Goal: Complete application form: Complete application form

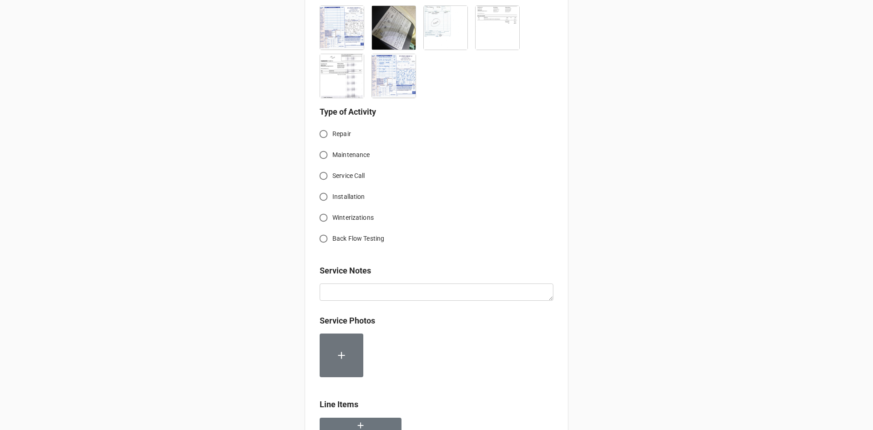
scroll to position [282, 0]
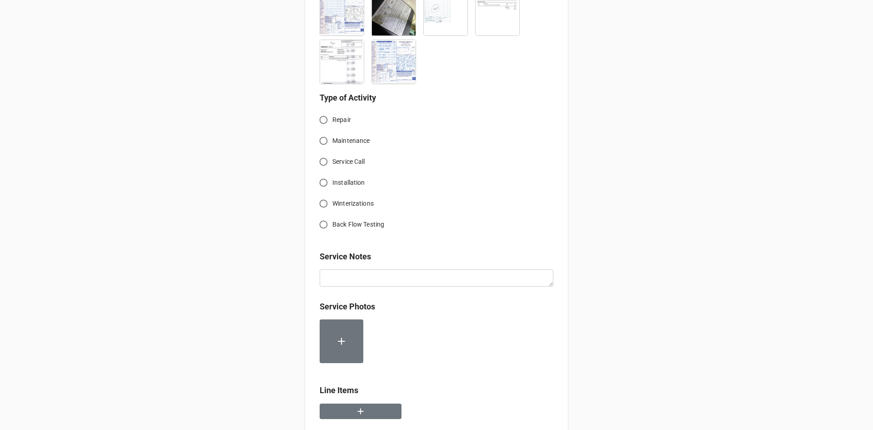
click at [323, 162] on input "Service Call" at bounding box center [324, 162] width 18 height 18
radio input "true"
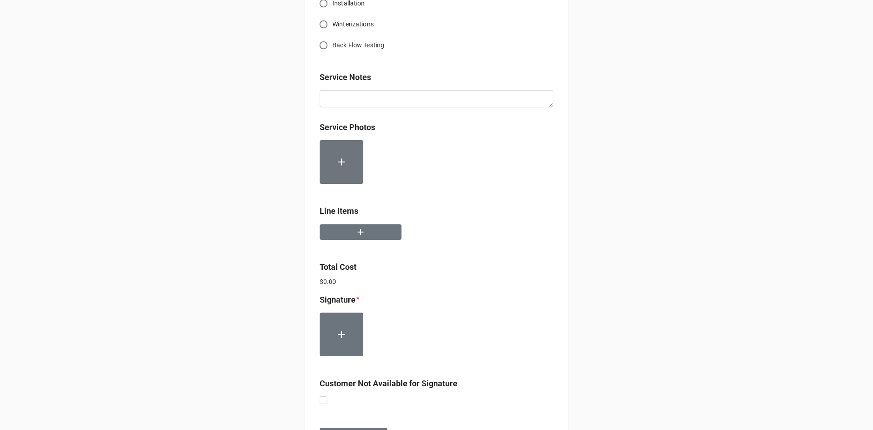
scroll to position [464, 0]
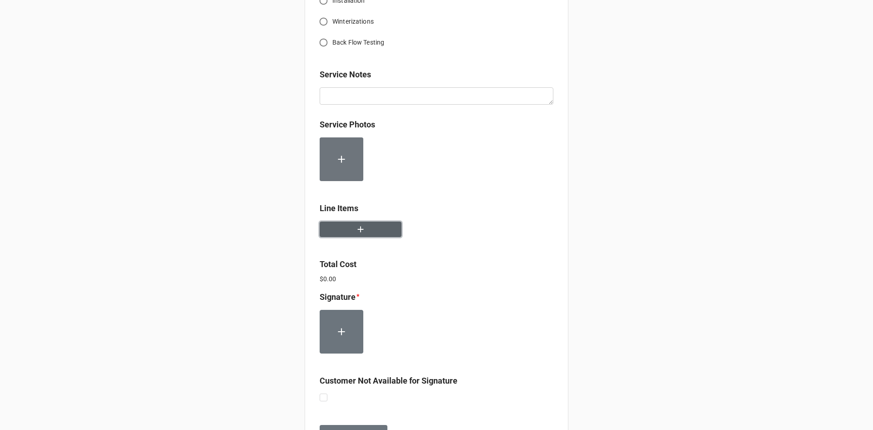
click at [361, 229] on icon "button" at bounding box center [361, 229] width 10 height 10
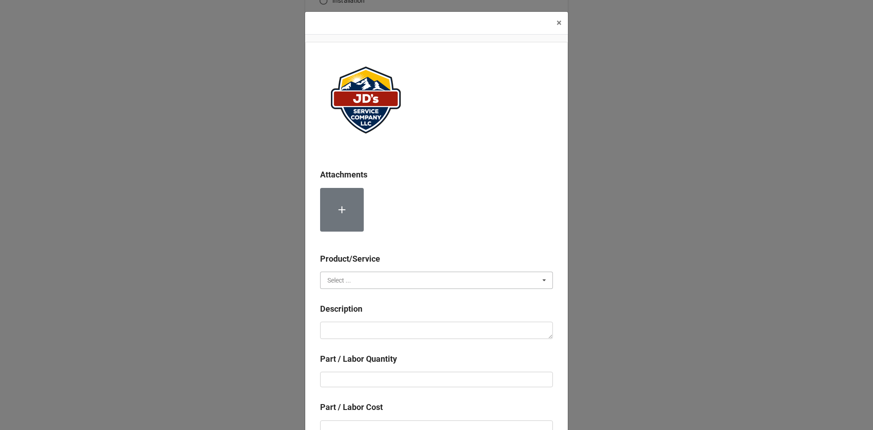
click at [398, 283] on input "text" at bounding box center [437, 280] width 232 height 16
click at [341, 298] on span "Services" at bounding box center [339, 296] width 23 height 7
click at [353, 328] on textarea at bounding box center [436, 330] width 233 height 17
paste textarea "8:30am-10:30am; Returned with parts to repair all leaks. Removed and replaced s…"
type textarea "x"
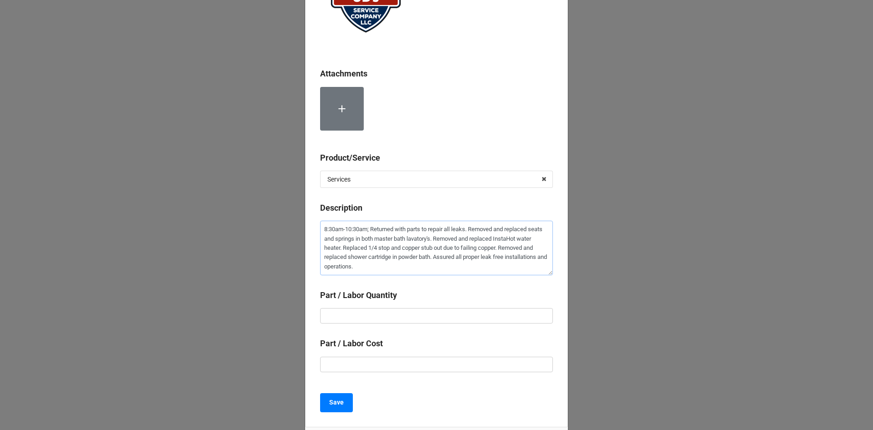
scroll to position [170, 0]
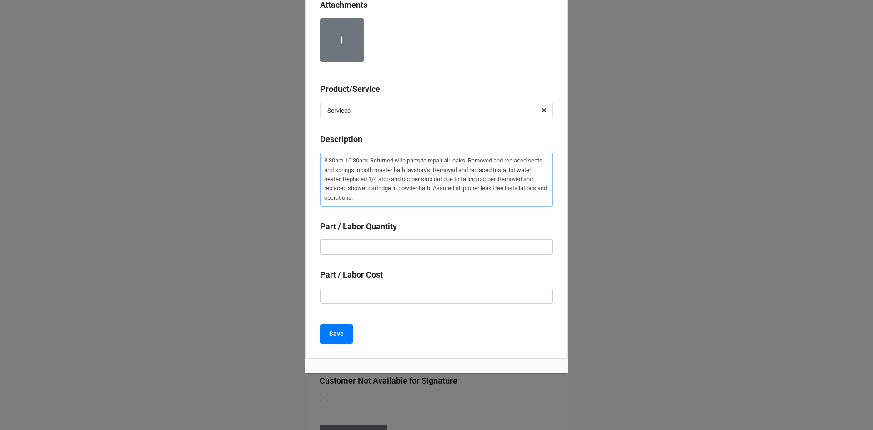
type textarea "8:30am-10:30am; Returned with parts to repair all leaks. Removed and replaced s…"
click at [474, 248] on input "text" at bounding box center [436, 246] width 233 height 15
type textarea "x"
type input "2"
type textarea "x"
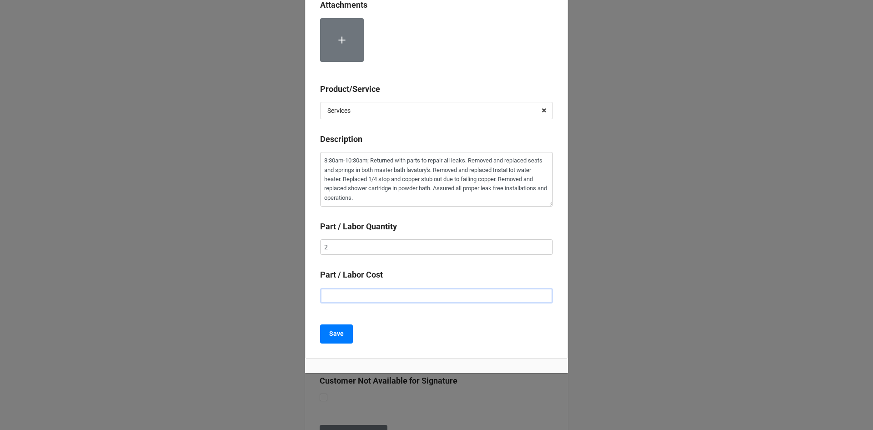
type input "$2.00"
type textarea "x"
type input "$22.00"
type textarea "x"
type input "$225.00"
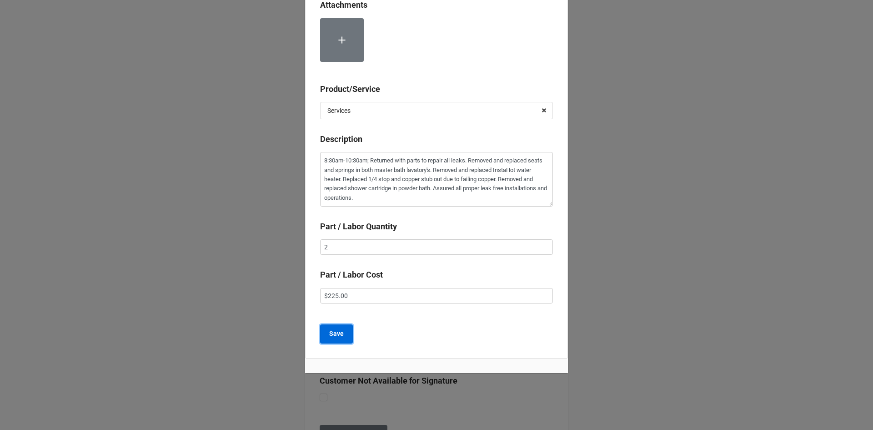
click at [337, 334] on b "Save" at bounding box center [336, 334] width 15 height 10
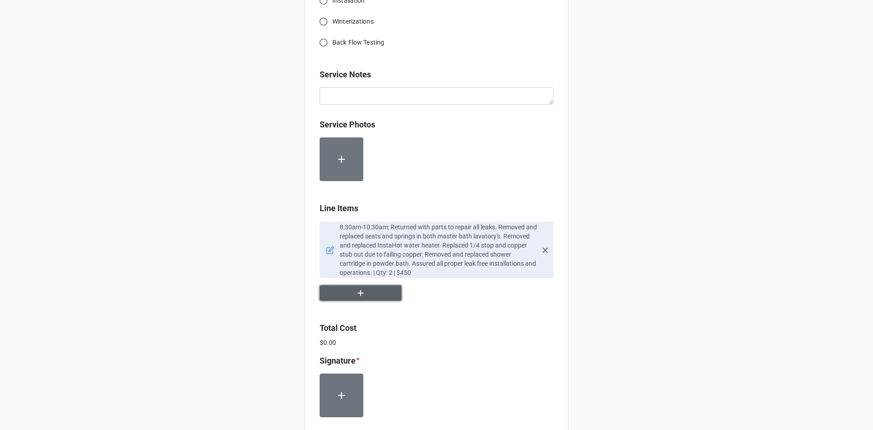
click at [379, 296] on button "button" at bounding box center [361, 293] width 82 height 16
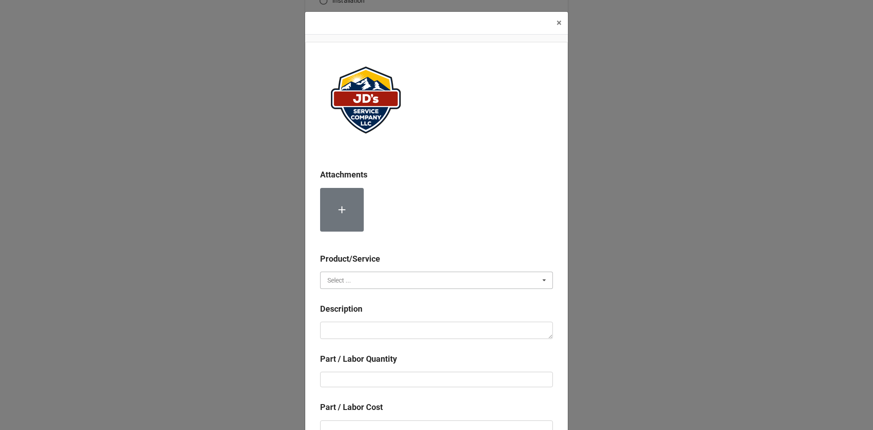
click at [383, 278] on input "text" at bounding box center [437, 280] width 232 height 16
click at [368, 313] on div "Material Cost" at bounding box center [437, 313] width 232 height 17
click at [366, 283] on input "text" at bounding box center [437, 280] width 232 height 16
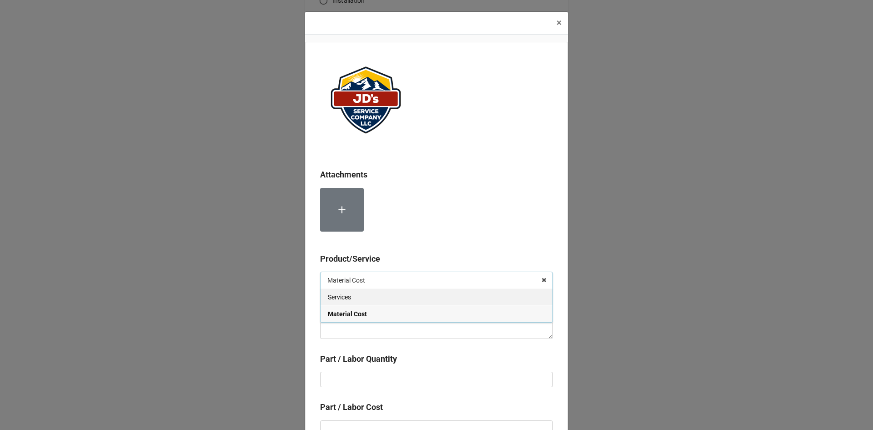
click at [368, 299] on div "Services" at bounding box center [437, 296] width 232 height 17
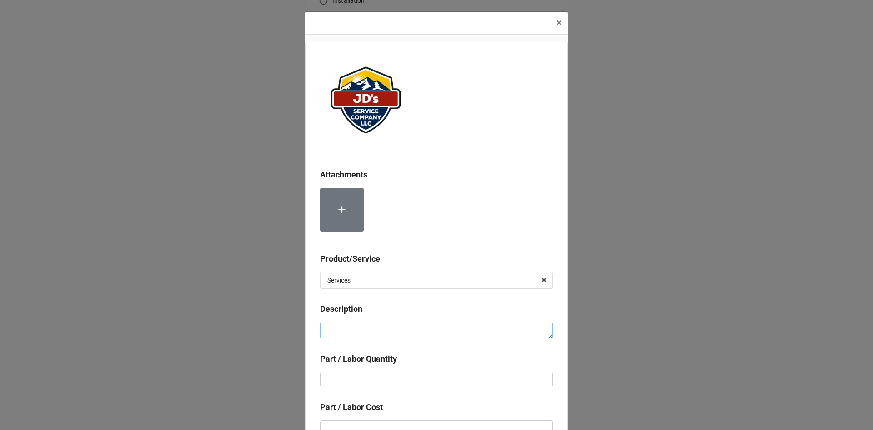
click at [373, 327] on textarea at bounding box center [436, 330] width 233 height 17
type textarea "x"
type textarea "L"
type textarea "x"
type textarea "La"
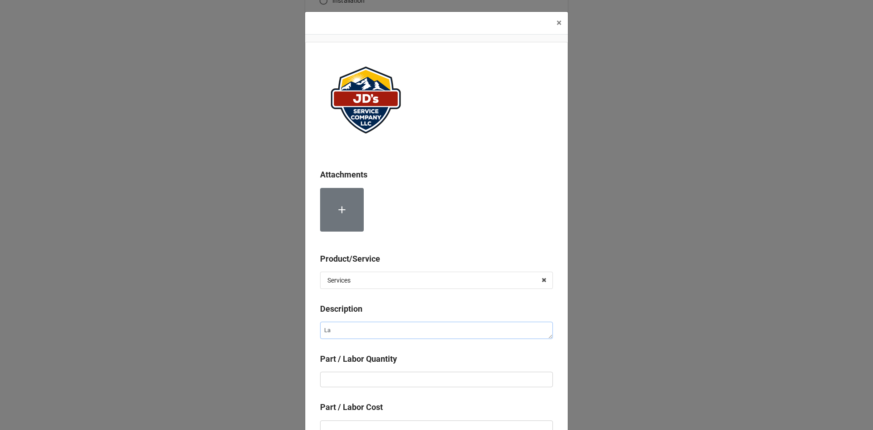
type textarea "x"
type textarea "Lab"
type textarea "x"
type textarea "Labo"
type textarea "x"
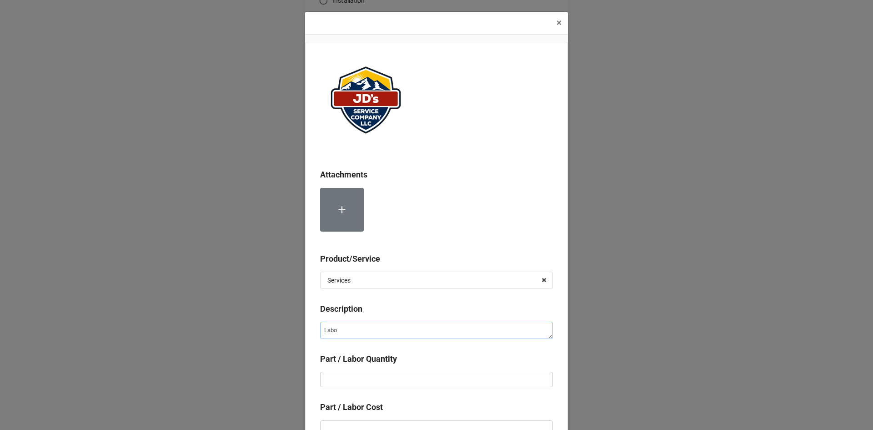
type textarea "Labor"
type textarea "x"
type textarea "Labor"
type textarea "x"
type textarea "Labor f"
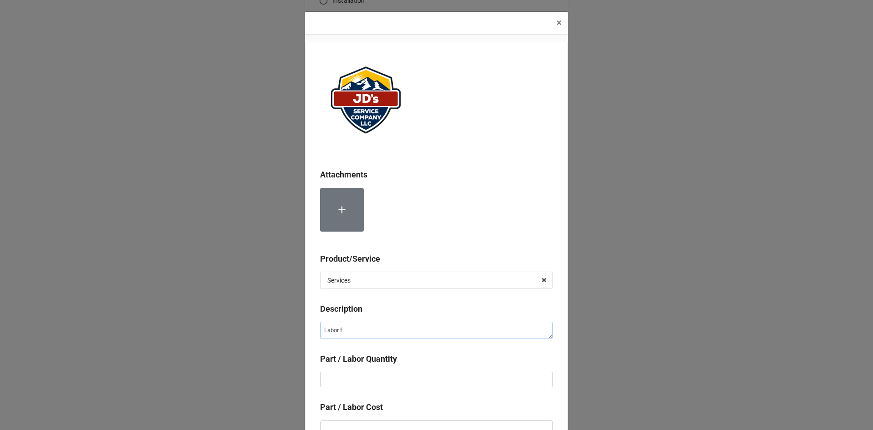
type textarea "x"
type textarea "Labor fo"
type textarea "x"
type textarea "Labor for"
type textarea "x"
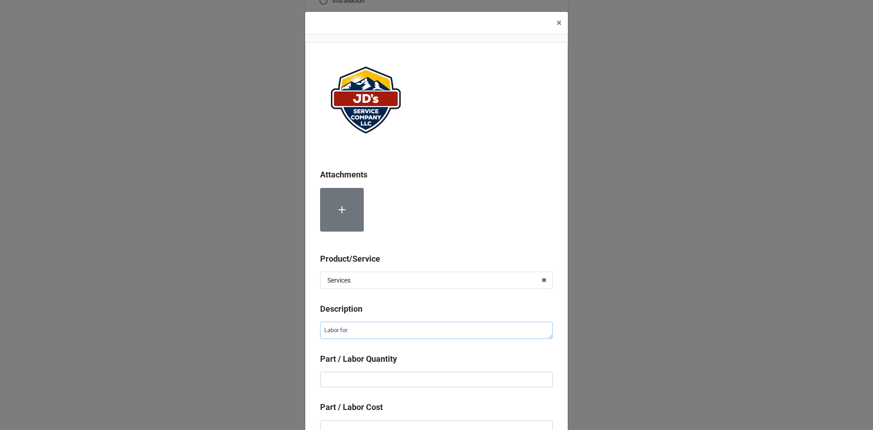
type textarea "Labor for"
type textarea "x"
type textarea "Labor for S"
type textarea "x"
type textarea "Labor for Se"
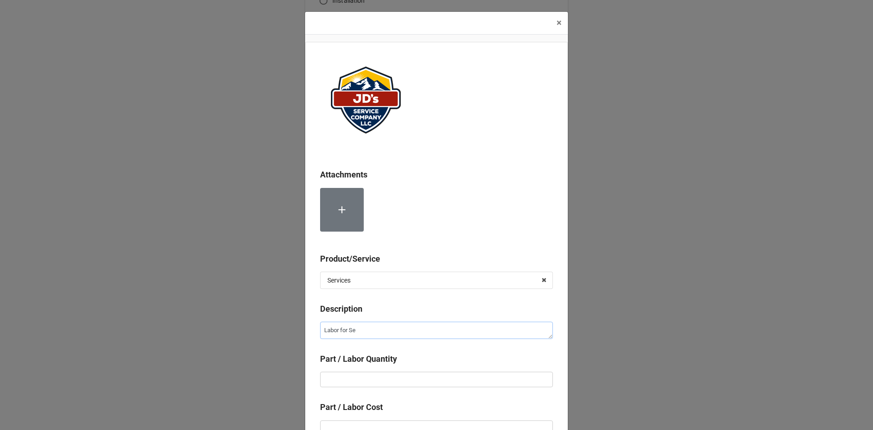
type textarea "x"
type textarea "Labor for Sec"
type textarea "x"
type textarea "Labor for Seco"
type textarea "x"
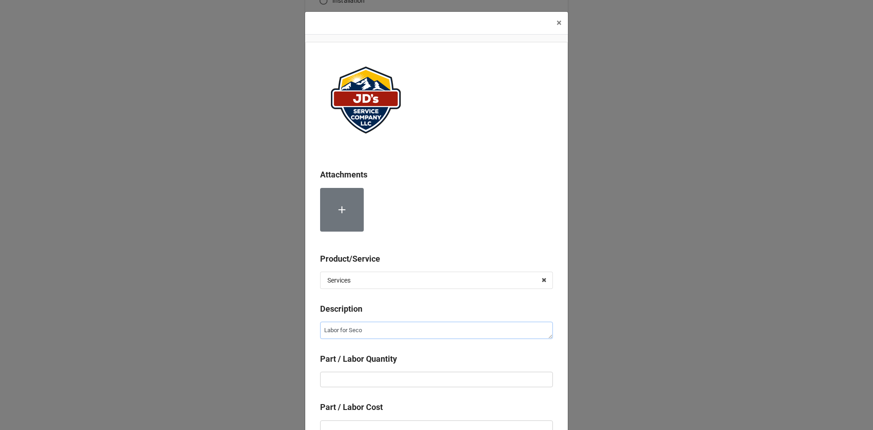
type textarea "Labor for Secon"
type textarea "x"
type textarea "Labor for Second"
type textarea "x"
type textarea "Labor for Second"
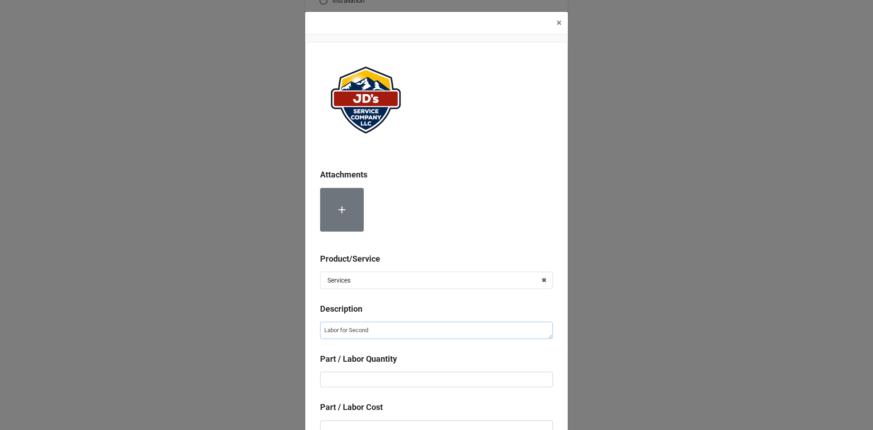
type textarea "x"
type textarea "Labor for Second T"
type textarea "x"
type textarea "Labor for Second Te"
type textarea "x"
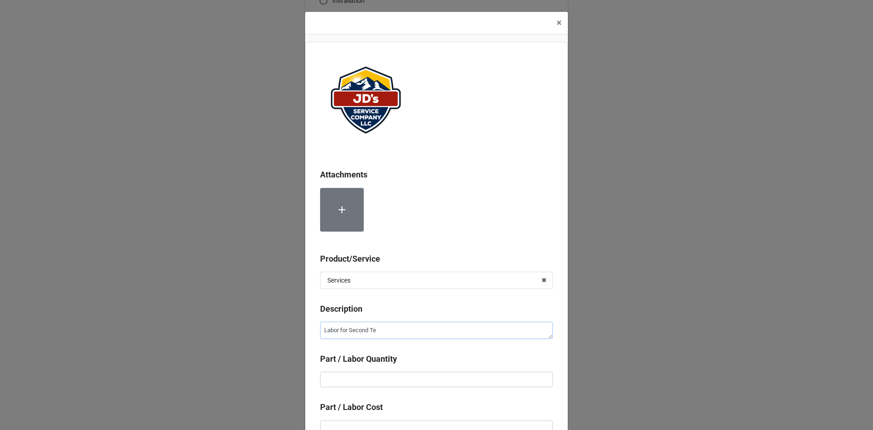
type textarea "Labor for Second Tec"
type textarea "x"
type textarea "Labor for Second Tech"
type textarea "x"
type textarea "Labor for Second Techn"
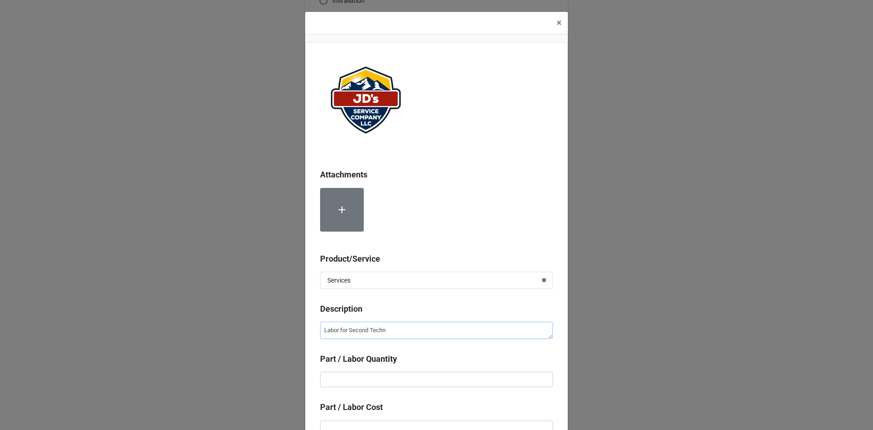
type textarea "x"
type textarea "Labor for Second Techni"
type textarea "x"
type textarea "Labor for Second Technic"
type textarea "x"
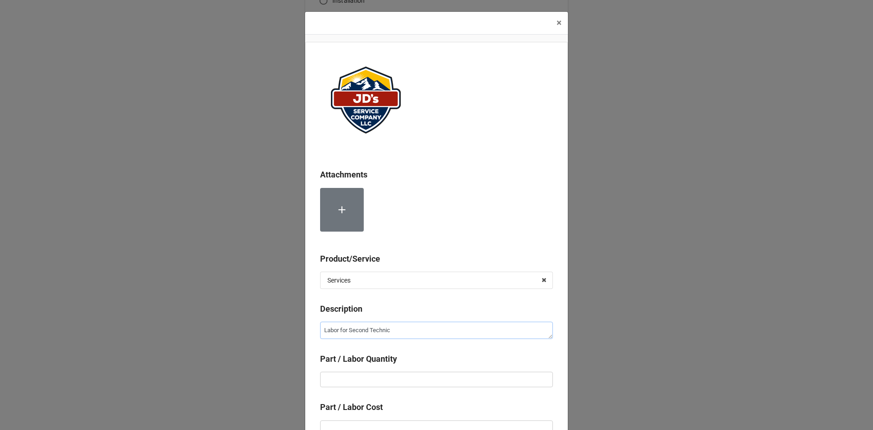
type textarea "Labor for Second Technici"
type textarea "x"
type textarea "Labor for Second Technicia"
type textarea "x"
type textarea "Labor for Second Technician"
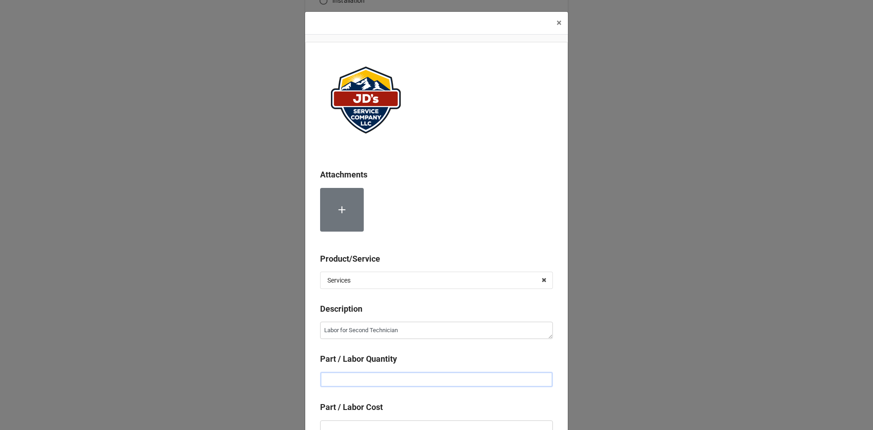
type textarea "x"
type input "2"
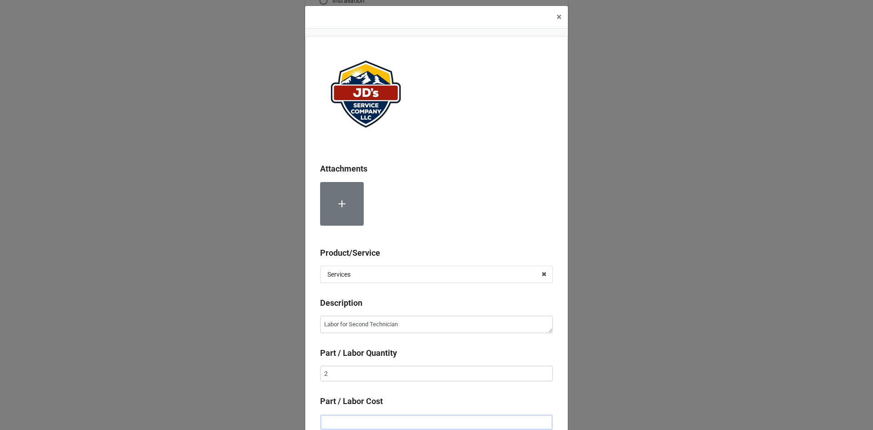
type textarea "x"
type input "$2.00"
type textarea "x"
type input "$22.00"
type textarea "x"
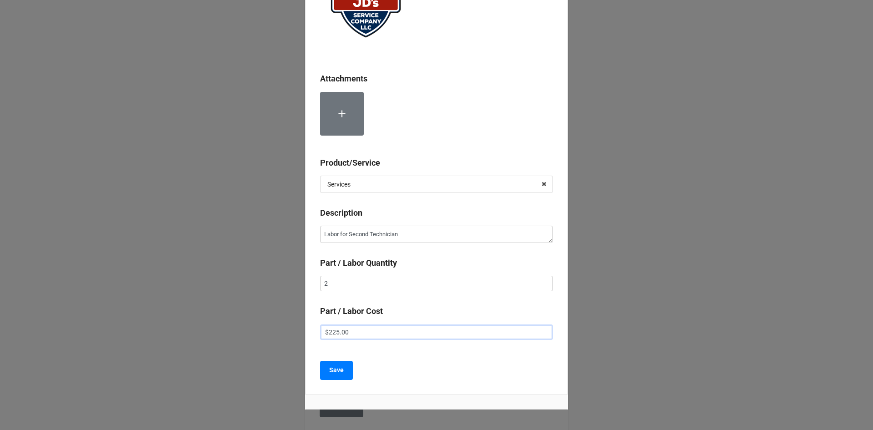
scroll to position [97, 0]
type input "$225.00"
click at [343, 368] on button "Save" at bounding box center [336, 369] width 33 height 19
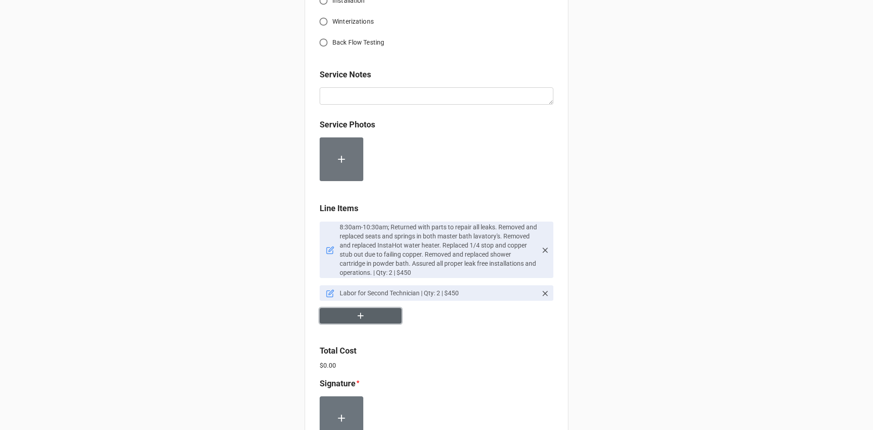
click at [363, 321] on icon "button" at bounding box center [361, 316] width 10 height 10
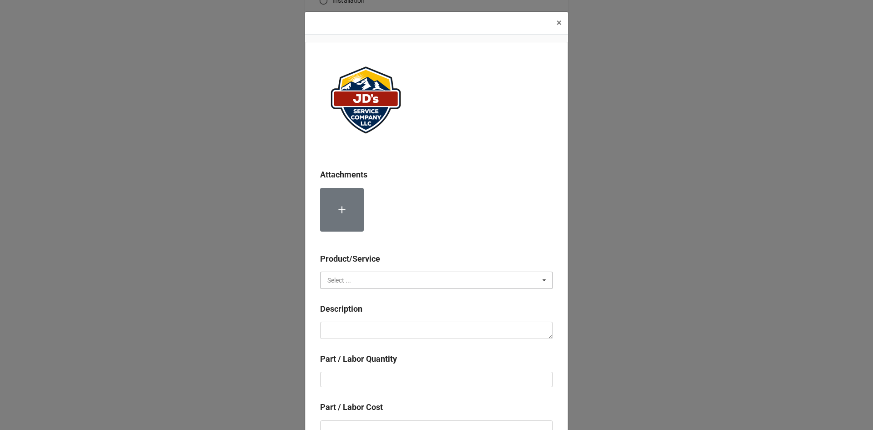
click at [405, 279] on input "text" at bounding box center [437, 280] width 232 height 16
click at [396, 319] on div "Material Cost" at bounding box center [437, 313] width 232 height 17
click at [385, 327] on textarea at bounding box center [436, 330] width 233 height 17
type textarea "x"
type textarea "D"
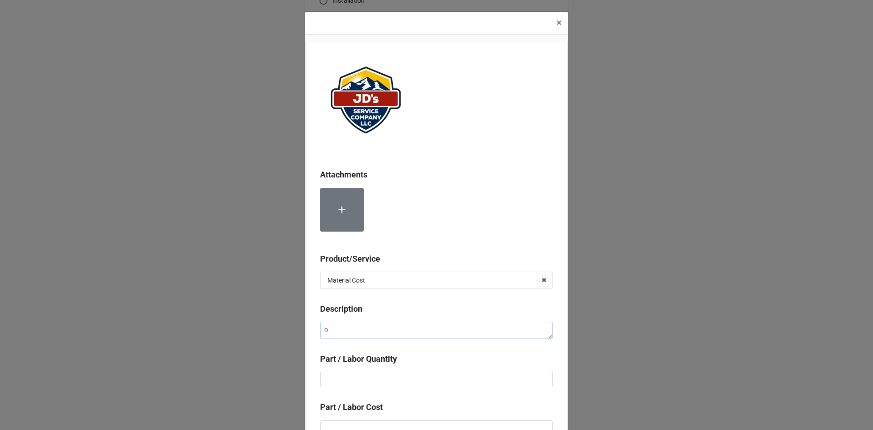
type textarea "x"
type textarea "De"
type textarea "x"
type textarea "Del"
type textarea "x"
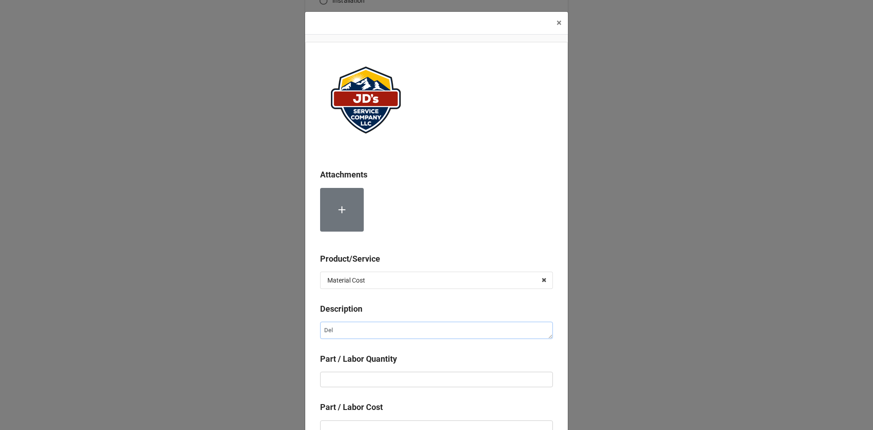
type textarea "Delt"
type textarea "x"
type textarea "Delta"
type textarea "x"
type textarea "Delta"
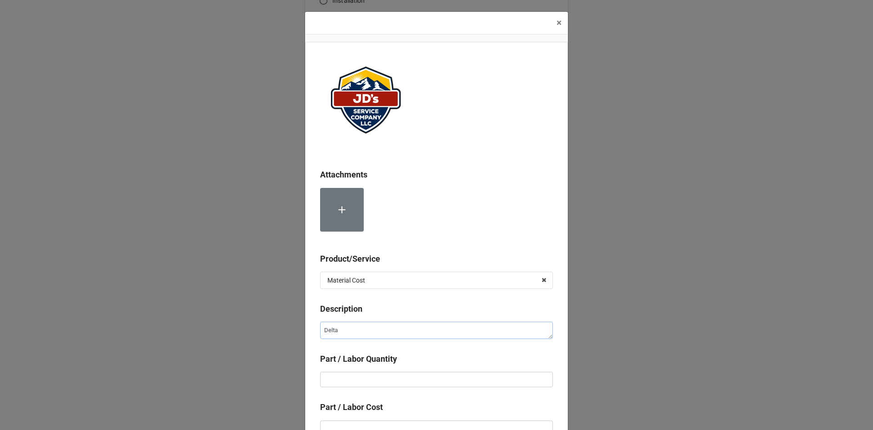
type textarea "x"
type textarea "Delta S"
type textarea "x"
type textarea "Delta Sh"
type textarea "x"
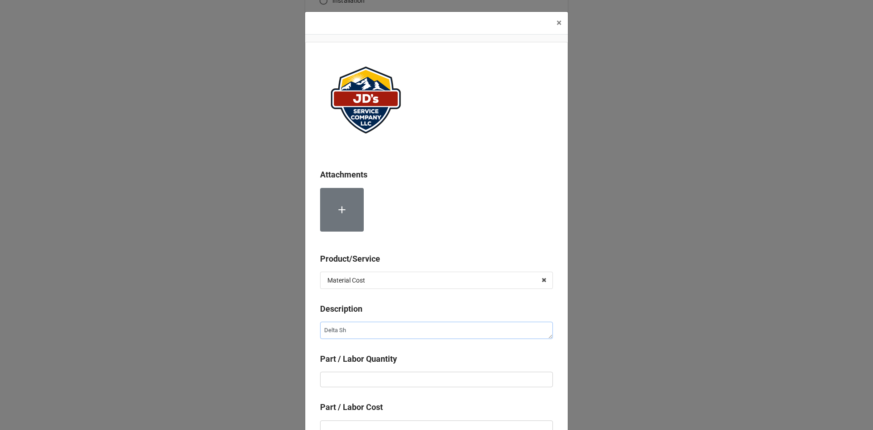
type textarea "Delta Sho"
type textarea "x"
type textarea "Delta Show"
type textarea "x"
type textarea "Delta Showe"
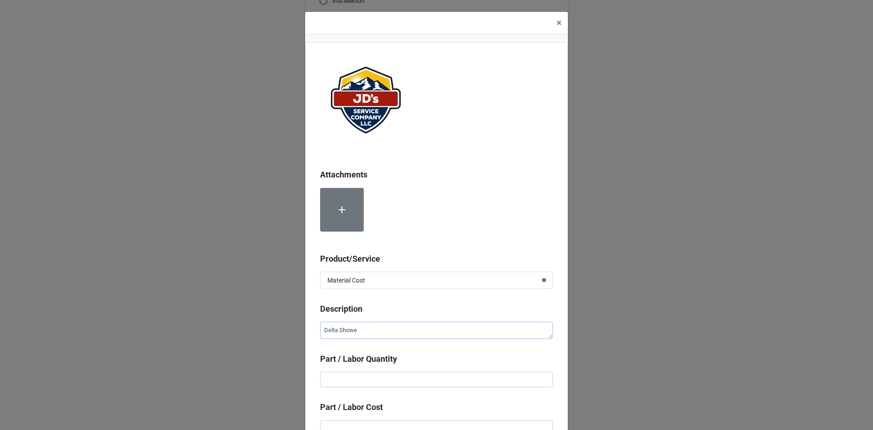
type textarea "x"
type textarea "Delta Shower"
type textarea "x"
type textarea "Delta Shower"
type textarea "x"
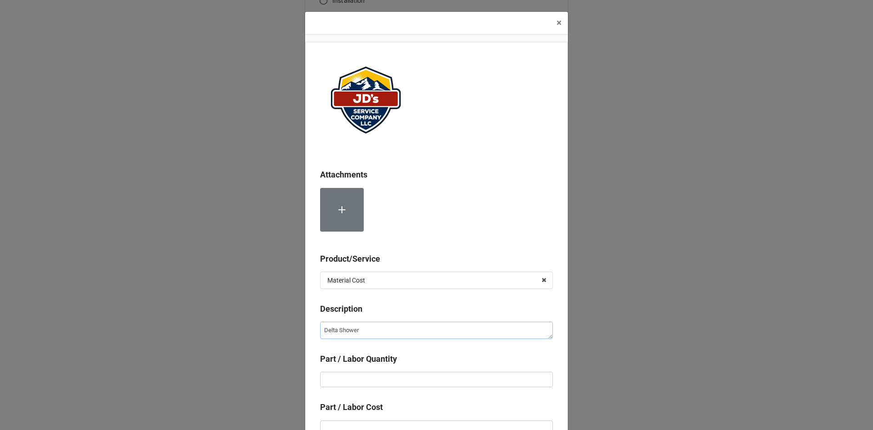
type textarea "Delta Shower C"
type textarea "x"
type textarea "Delta Shower Ca"
type textarea "x"
type textarea "Delta Shower Car"
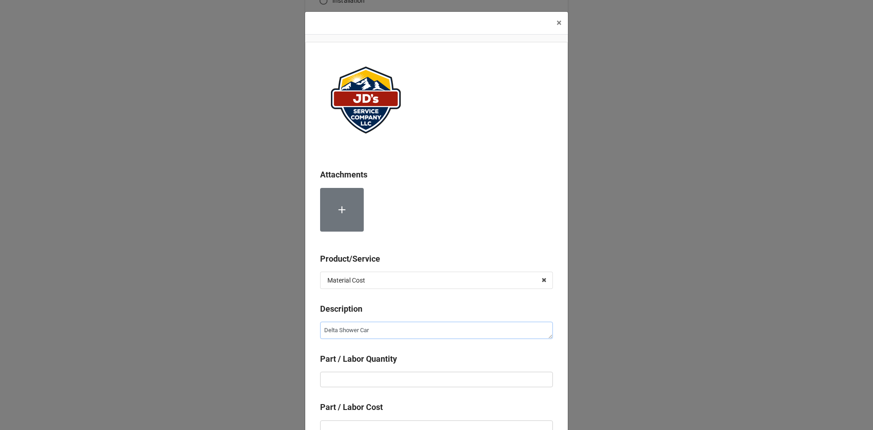
type textarea "x"
type textarea "Delta Shower Carg"
type textarea "x"
type textarea "Delta Shower Car"
type textarea "x"
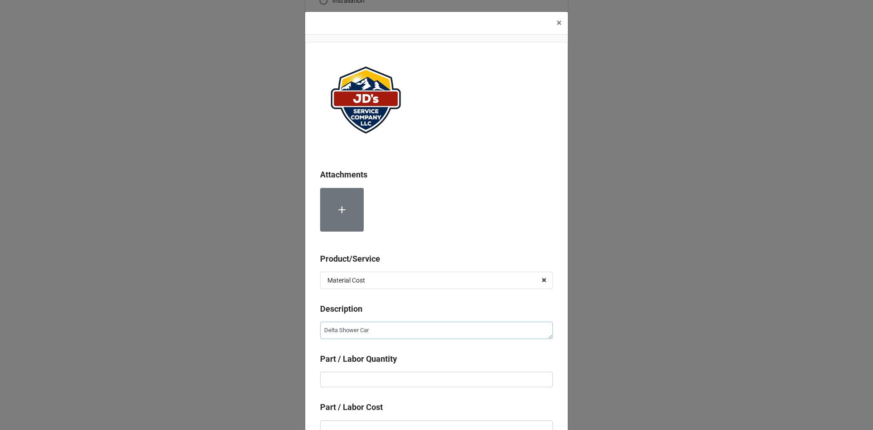
type textarea "Delta Shower Cart"
type textarea "x"
type textarea "Delta Shower Cartr"
type textarea "x"
type textarea "Delta Shower Cartri"
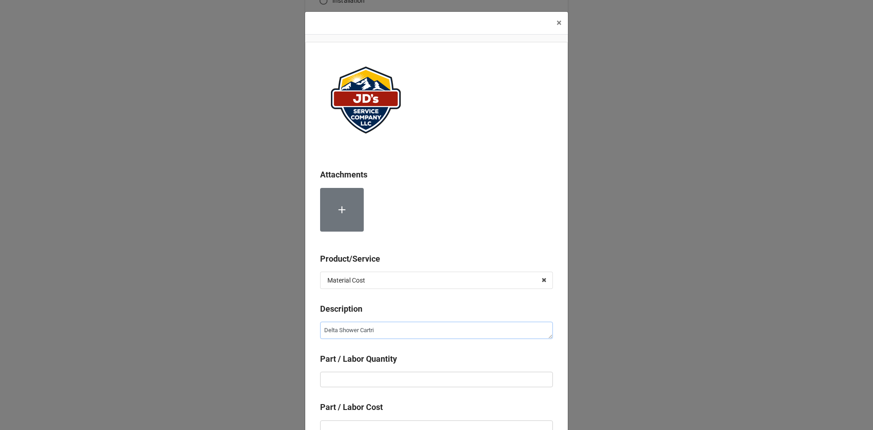
type textarea "x"
type textarea "Delta Shower Cartrig"
type textarea "x"
type textarea "Delta Shower Cartri"
type textarea "x"
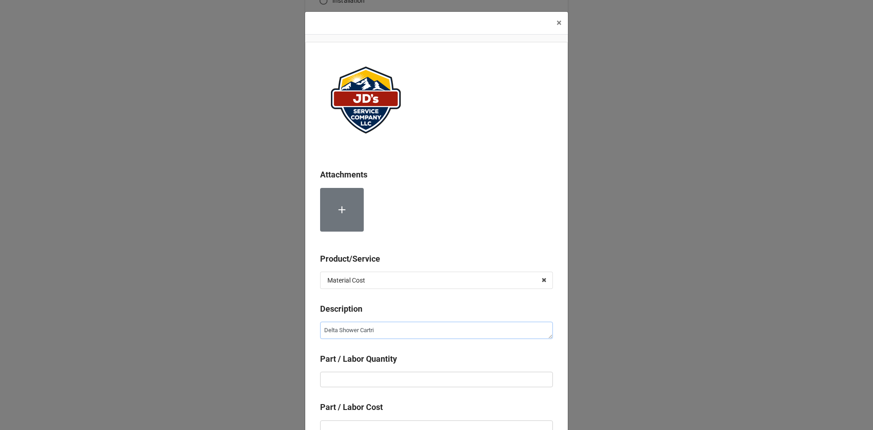
type textarea "Delta Shower Cartrid"
type textarea "x"
type textarea "Delta Shower Cartridg"
type textarea "x"
type textarea "Delta Shower Cartridge"
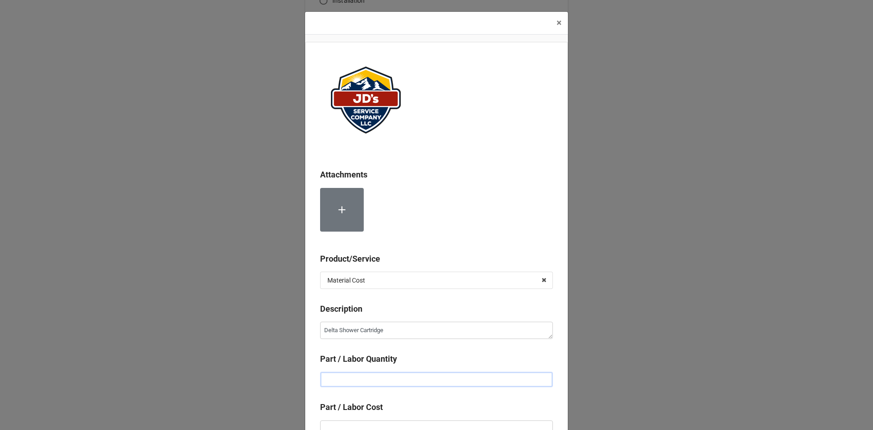
type textarea "x"
type input "1"
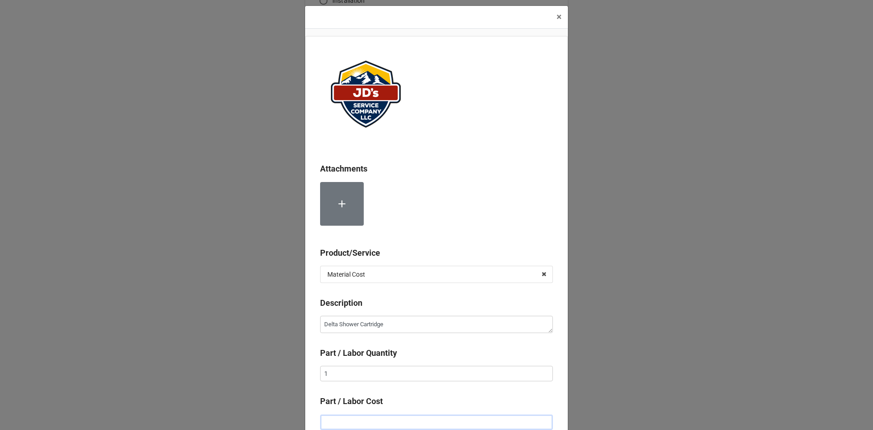
type textarea "x"
type input "$1.00"
type textarea "x"
type input "$19.00"
type textarea "x"
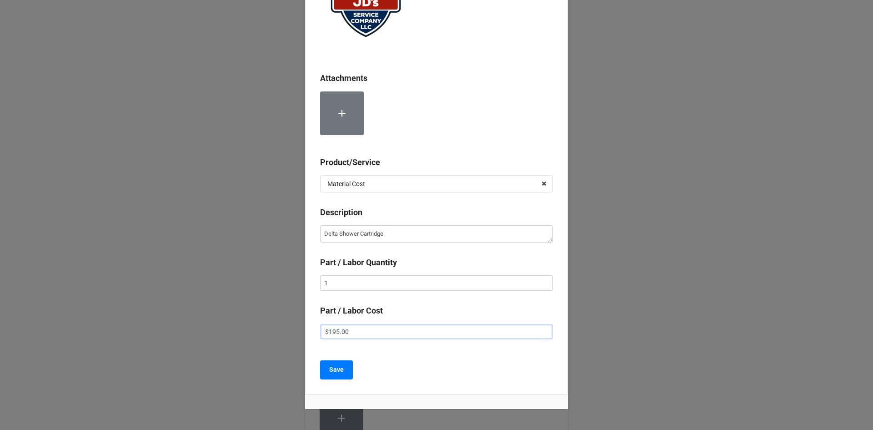
scroll to position [97, 0]
type input "$195.00"
click at [334, 368] on b "Save" at bounding box center [336, 369] width 15 height 10
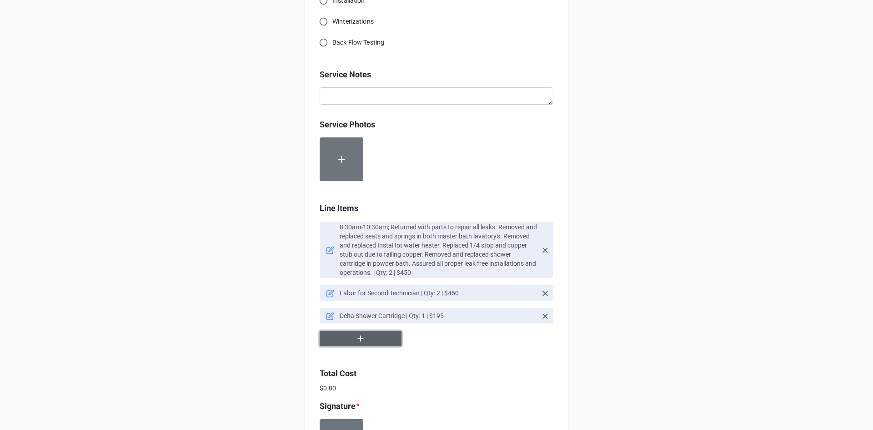
click at [387, 335] on button "button" at bounding box center [361, 339] width 82 height 16
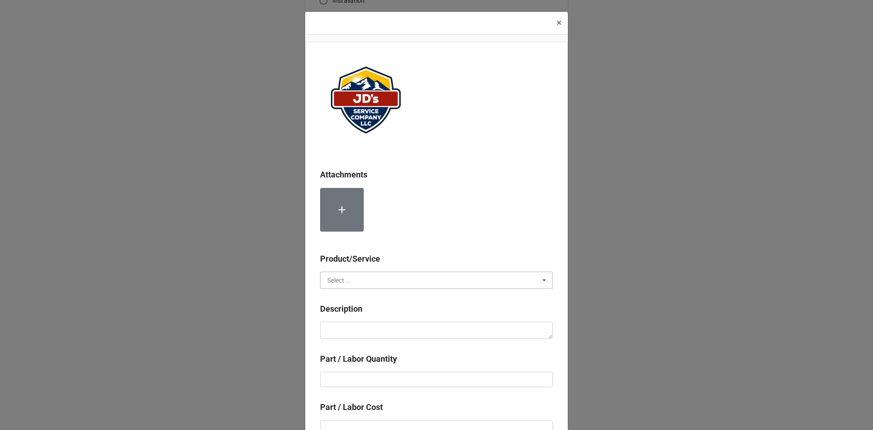
click at [405, 277] on input "text" at bounding box center [437, 280] width 232 height 16
click at [396, 313] on div "Material Cost" at bounding box center [437, 313] width 232 height 17
click at [394, 326] on textarea at bounding box center [436, 330] width 233 height 17
type textarea "x"
type textarea "S"
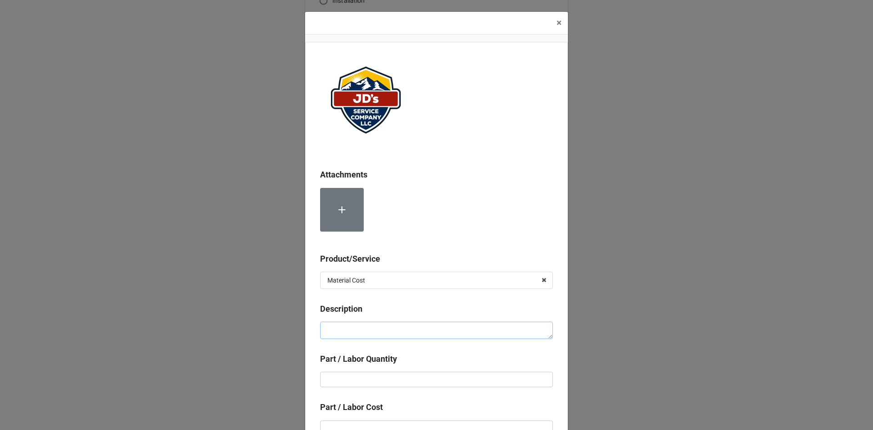
type textarea "x"
type textarea "D"
type textarea "x"
type textarea "De"
type textarea "x"
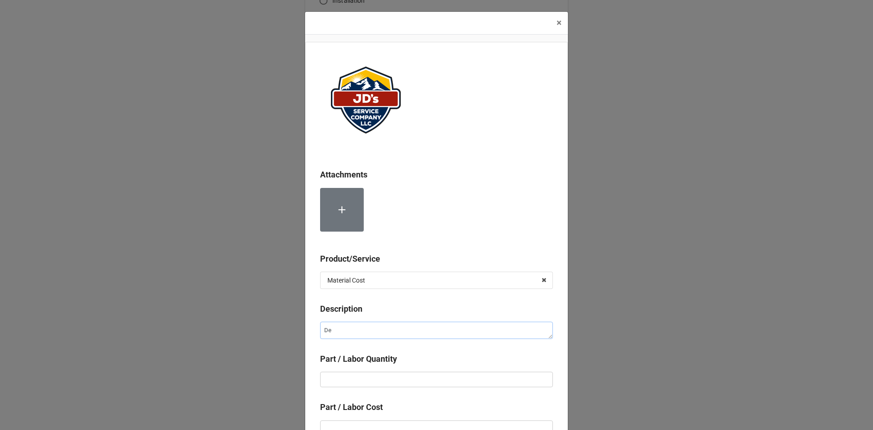
type textarea "Del"
type textarea "x"
type textarea "Delt"
type textarea "x"
type textarea "Delta"
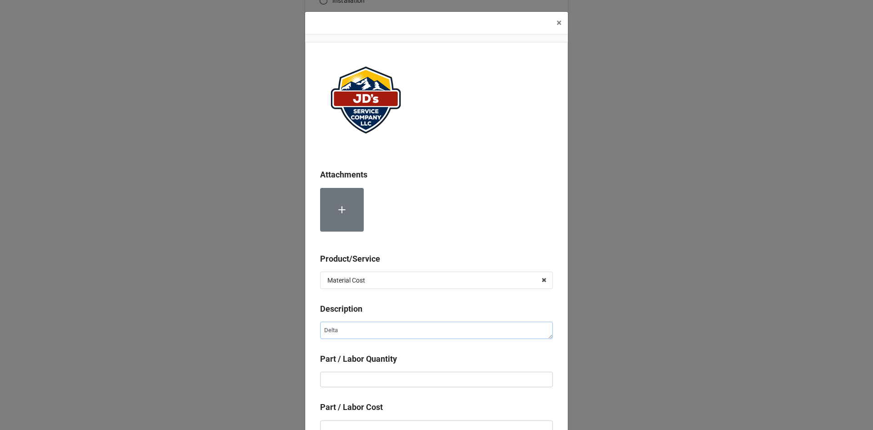
type textarea "x"
type textarea "Delta"
type textarea "x"
type textarea "Delta S"
type textarea "x"
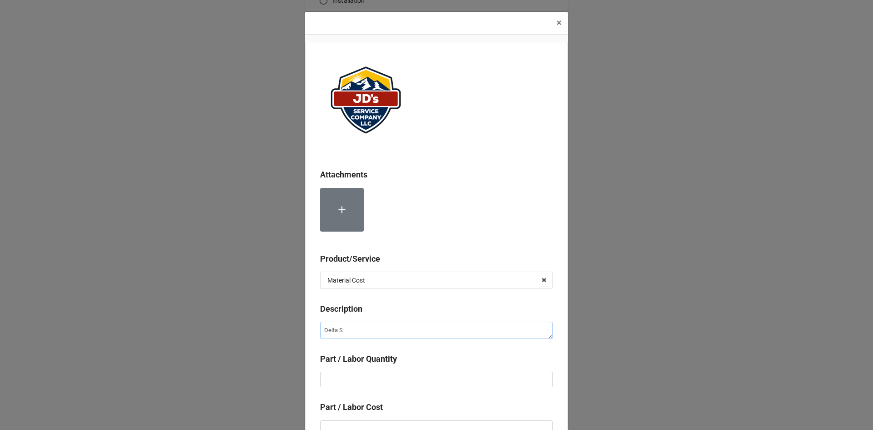
type textarea "Delta Se"
type textarea "x"
type textarea "Delta Sea"
type textarea "x"
type textarea "Delta Seat"
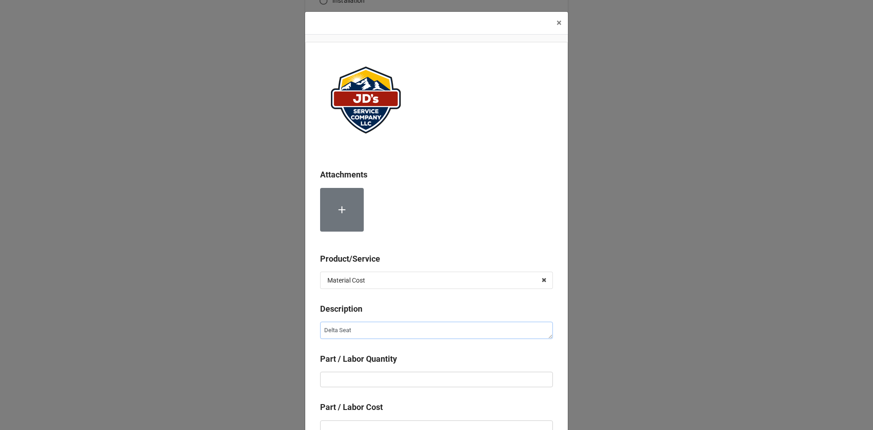
type textarea "x"
type textarea "Delta Seats"
type textarea "x"
type textarea "Delta Seats"
type textarea "x"
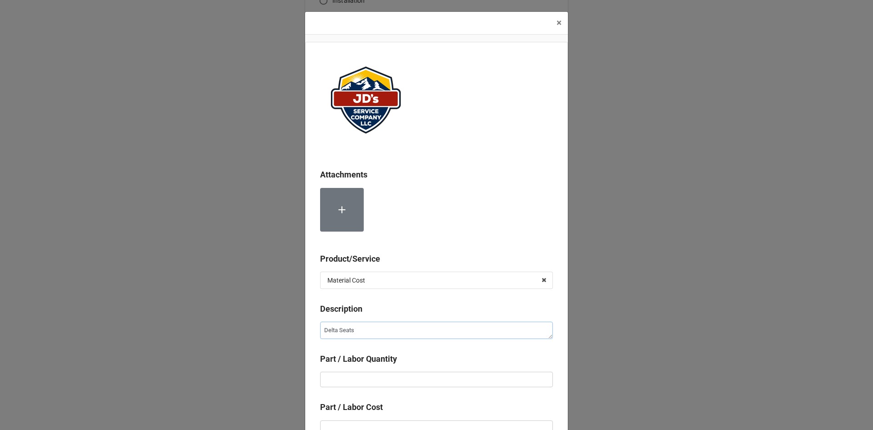
type textarea "Delta Seats a"
type textarea "x"
type textarea "Delta Seats an"
type textarea "x"
type textarea "Delta Seats and"
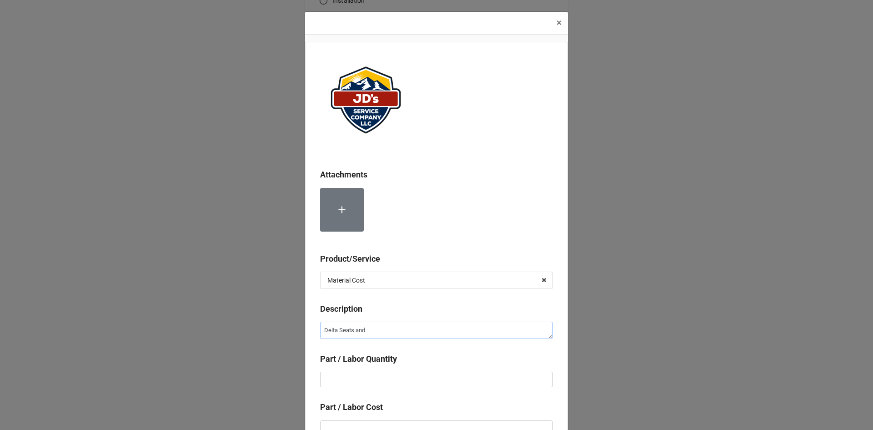
type textarea "x"
type textarea "Delta Seats and"
type textarea "x"
type textarea "Delta Seats and"
type textarea "x"
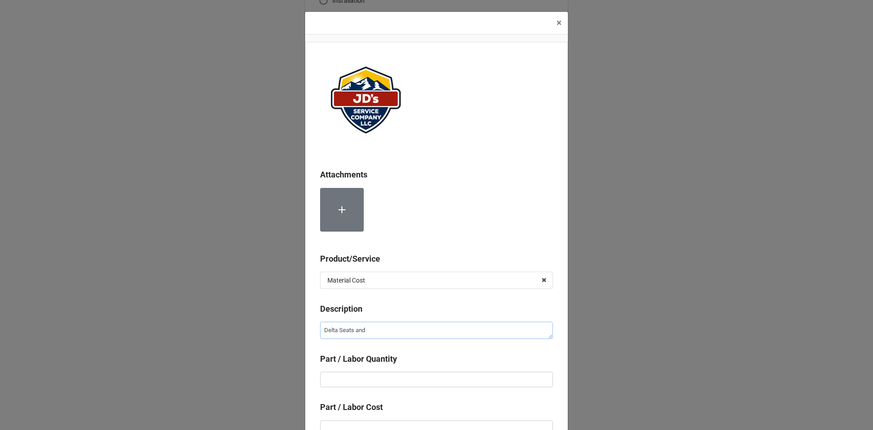
type textarea "Delta Seats an"
type textarea "x"
type textarea "Delta Seats a"
type textarea "x"
type textarea "Delta Seats"
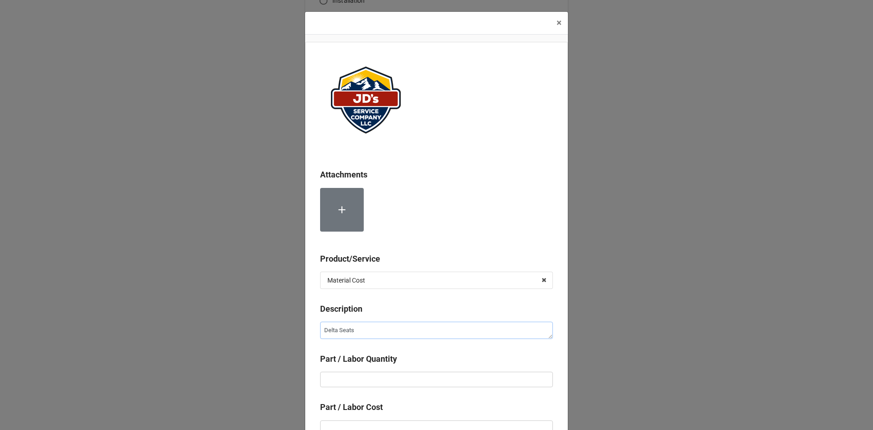
type textarea "x"
type textarea "Delta Seats"
type textarea "x"
type textarea "Delta Seat"
type textarea "x"
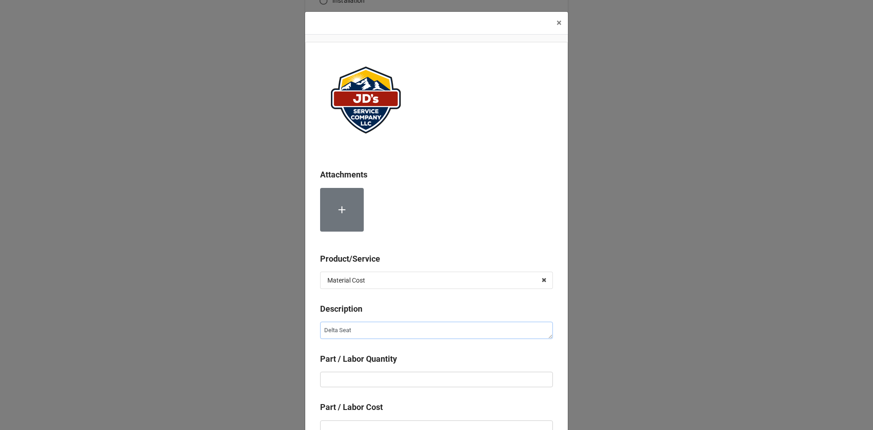
type textarea "Delta Seat"
type textarea "x"
type textarea "Delta Seat a"
type textarea "x"
type textarea "Delta Seat an"
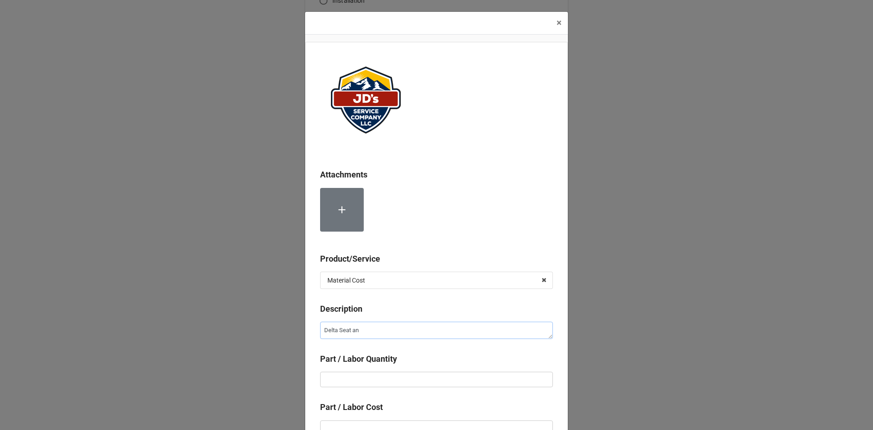
type textarea "x"
type textarea "Delta Seat and"
type textarea "x"
type textarea "Delta Seat and"
type textarea "x"
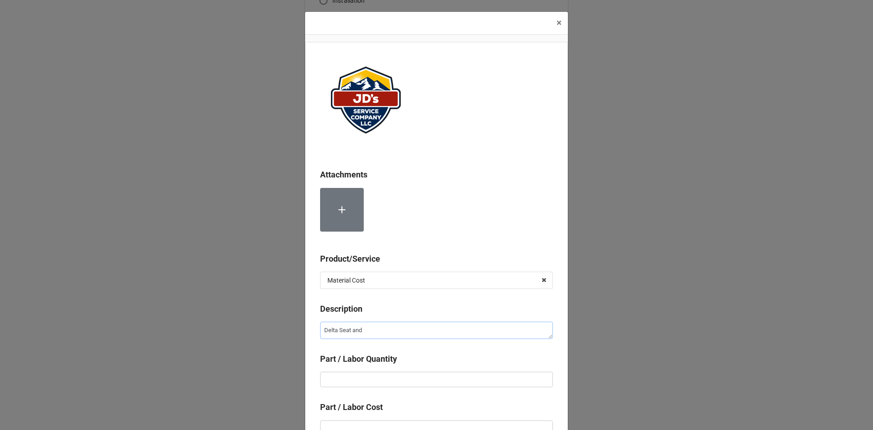
type textarea "Delta Seat and S"
type textarea "x"
type textarea "Delta Seat and Sp"
type textarea "x"
type textarea "Delta Seat and Spr"
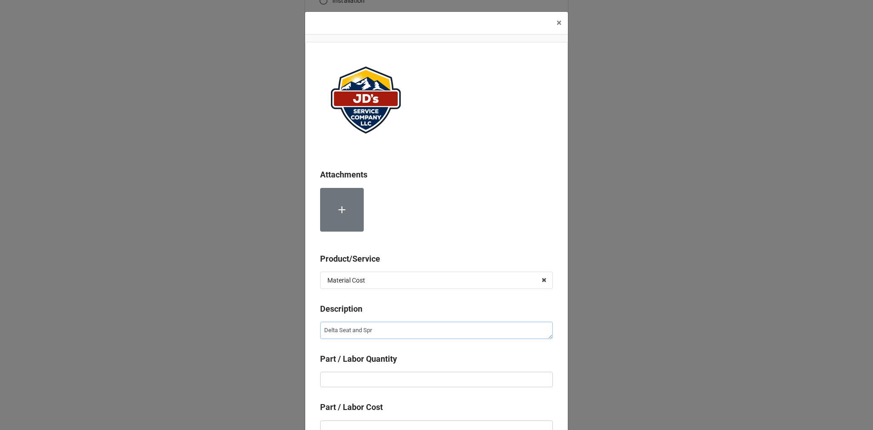
type textarea "x"
type textarea "Delta Seat and Spri"
type textarea "x"
type textarea "Delta Seat and Sprin"
click at [419, 377] on input "text" at bounding box center [436, 379] width 233 height 15
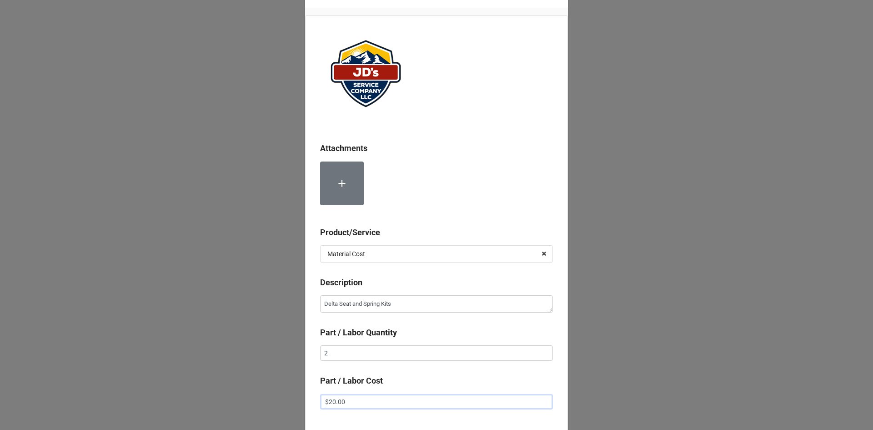
scroll to position [51, 0]
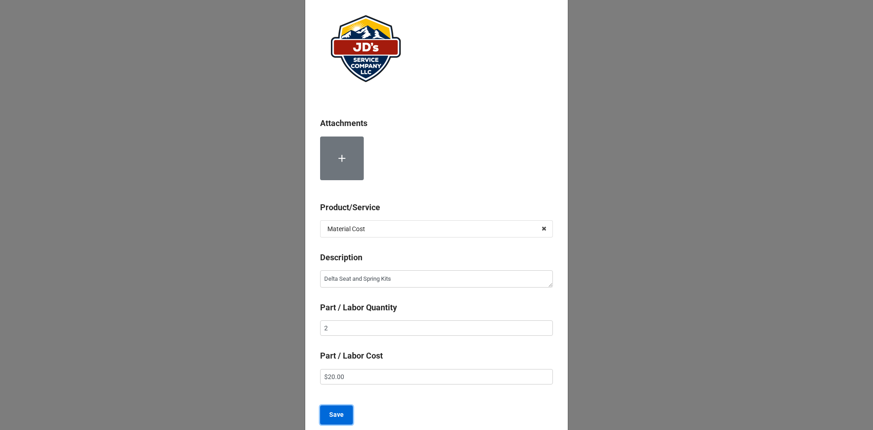
click at [330, 411] on b "Save" at bounding box center [336, 415] width 15 height 10
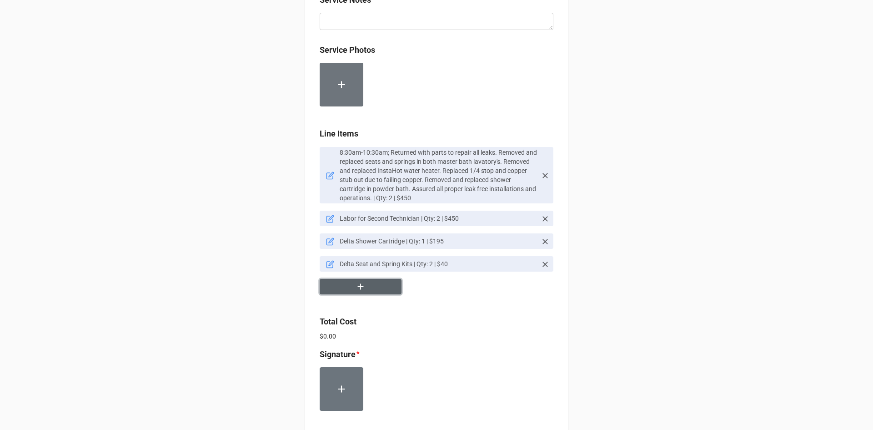
scroll to position [555, 0]
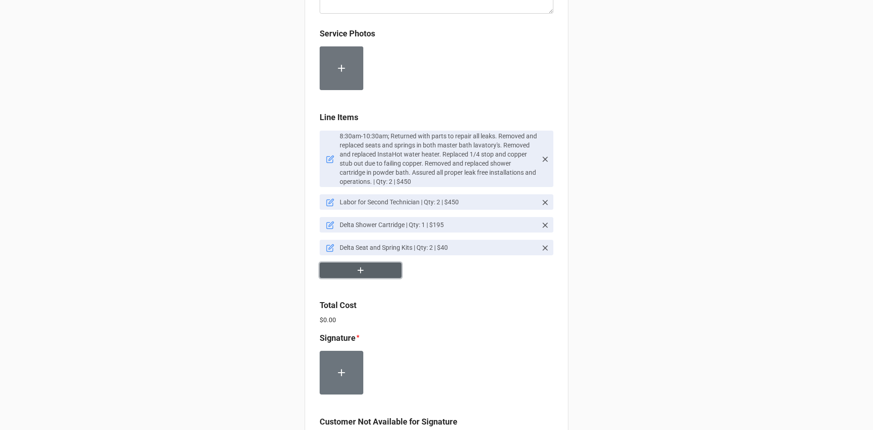
click at [366, 268] on button "button" at bounding box center [361, 270] width 82 height 16
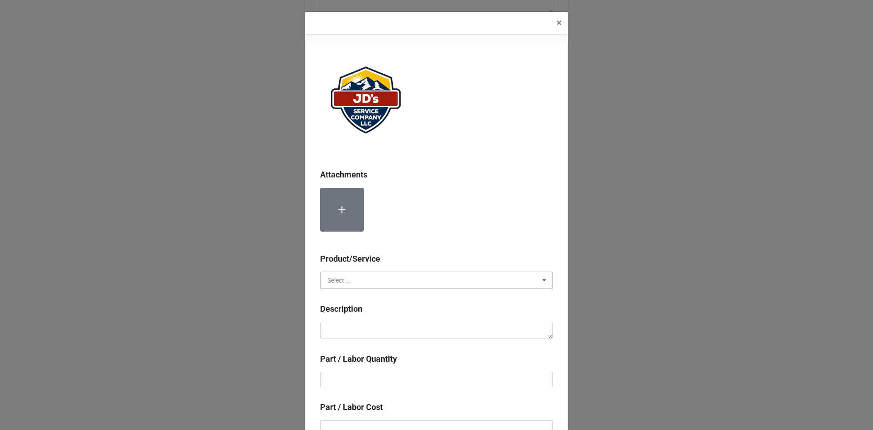
click at [388, 284] on input "text" at bounding box center [437, 280] width 232 height 16
click at [393, 314] on div "Material Cost" at bounding box center [437, 313] width 232 height 17
click at [395, 326] on textarea at bounding box center [436, 330] width 233 height 17
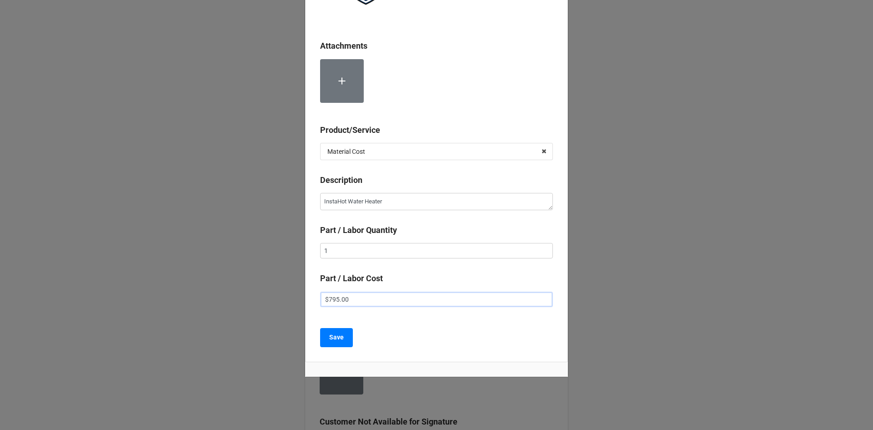
scroll to position [132, 0]
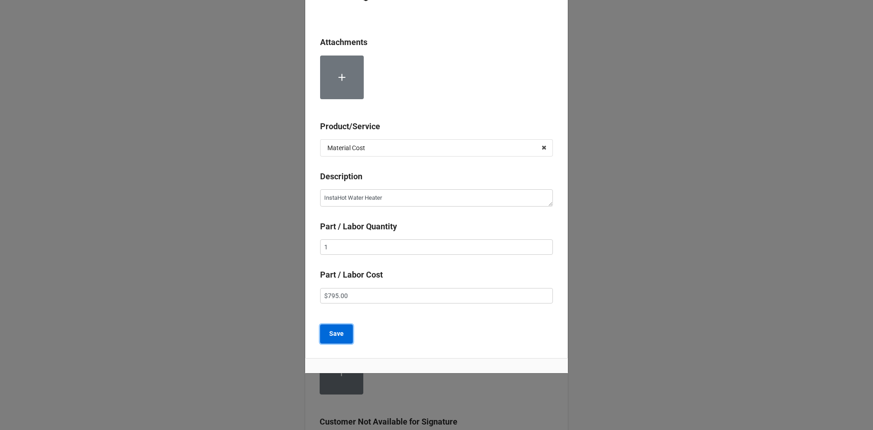
click at [336, 338] on b "Save" at bounding box center [336, 334] width 15 height 10
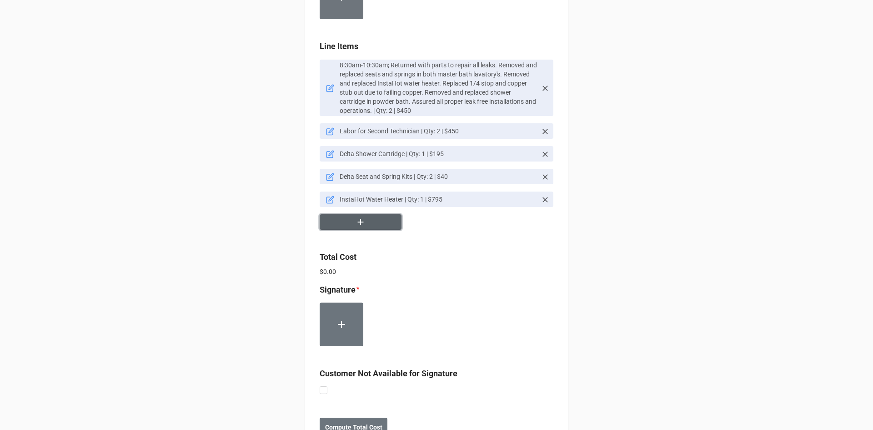
scroll to position [645, 0]
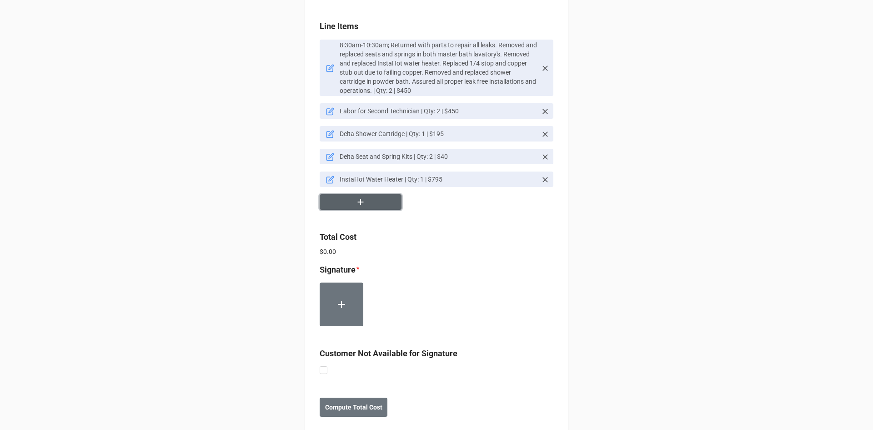
click at [386, 202] on button "button" at bounding box center [361, 202] width 82 height 16
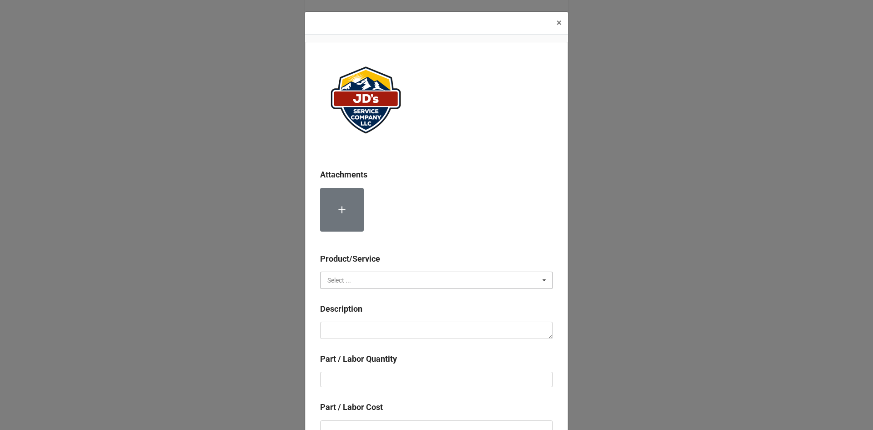
drag, startPoint x: 349, startPoint y: 276, endPoint x: 349, endPoint y: 288, distance: 11.8
click at [349, 277] on input "text" at bounding box center [437, 280] width 232 height 16
click at [348, 309] on div "Material Cost" at bounding box center [437, 313] width 232 height 17
click at [352, 323] on textarea at bounding box center [436, 330] width 233 height 17
click at [363, 378] on input "text" at bounding box center [436, 379] width 233 height 15
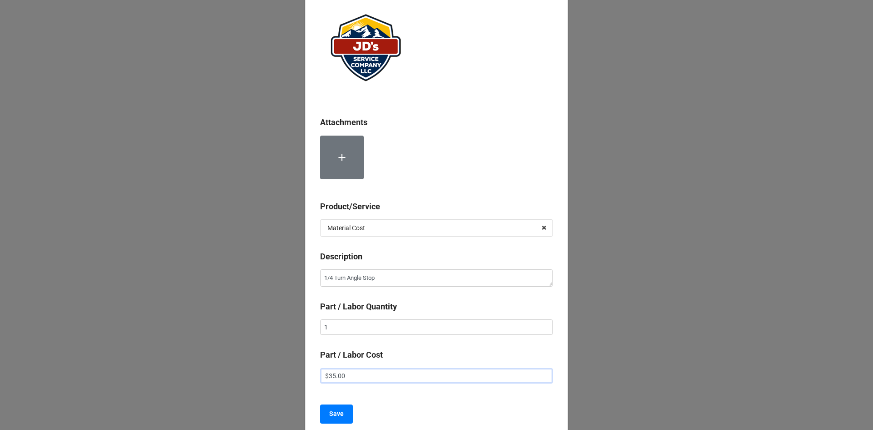
scroll to position [97, 0]
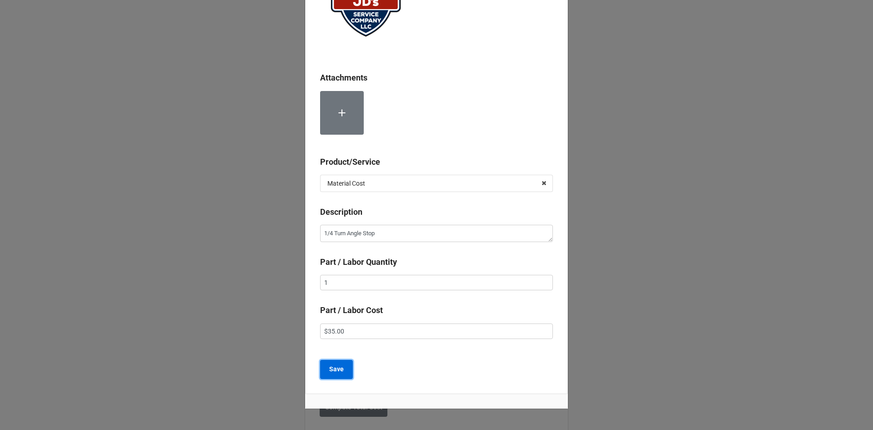
click at [333, 377] on button "Save" at bounding box center [336, 369] width 33 height 19
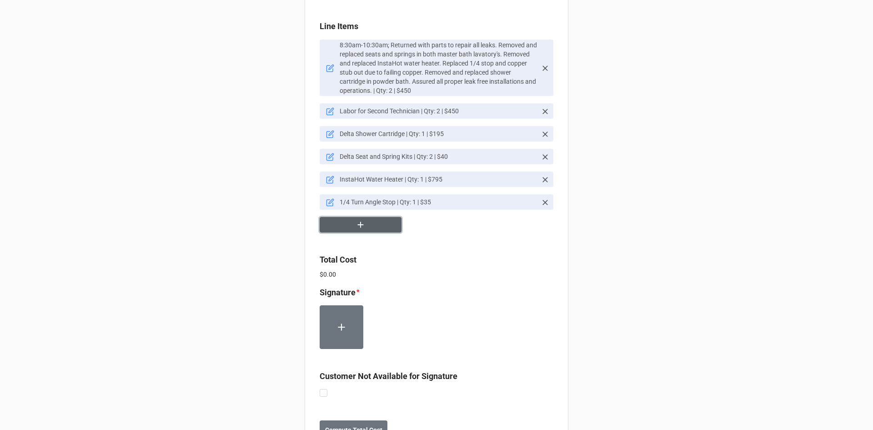
click at [369, 222] on button "button" at bounding box center [361, 225] width 82 height 16
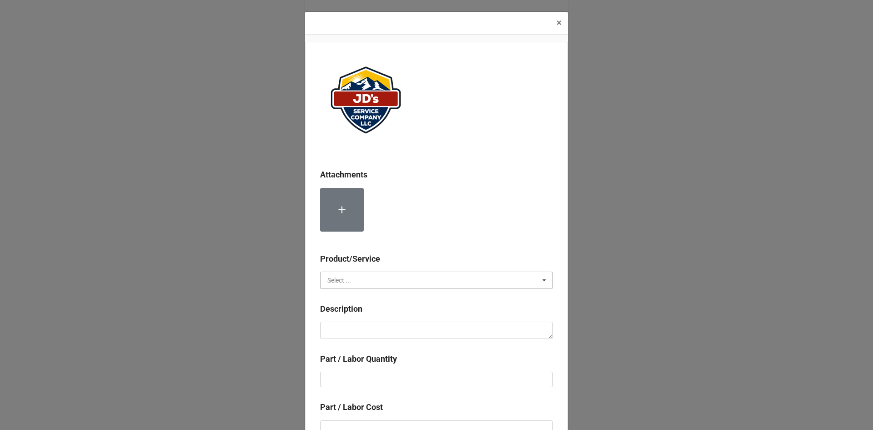
click at [388, 281] on input "text" at bounding box center [437, 280] width 232 height 16
click at [365, 314] on div "Material Cost" at bounding box center [437, 313] width 232 height 17
click at [365, 336] on textarea at bounding box center [436, 330] width 233 height 17
click at [373, 386] on input "text" at bounding box center [436, 379] width 233 height 15
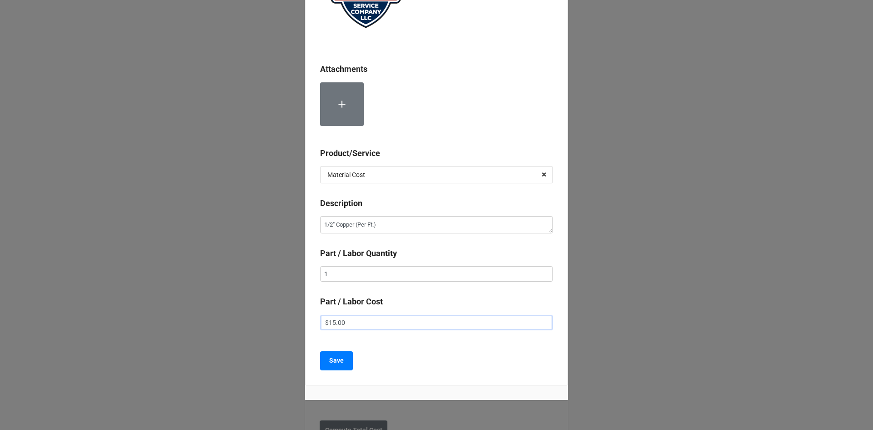
scroll to position [132, 0]
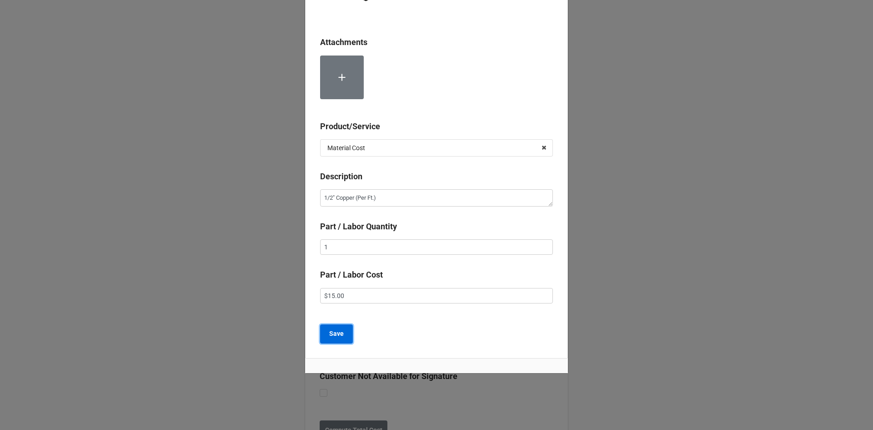
click at [335, 337] on b "Save" at bounding box center [336, 334] width 15 height 10
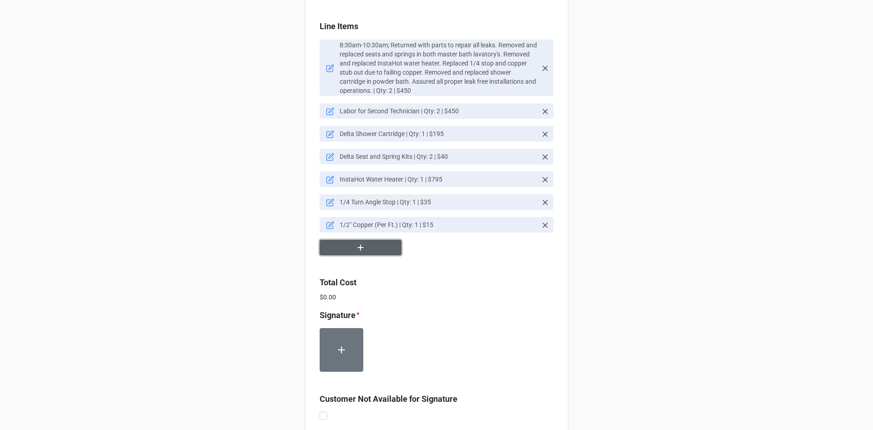
click at [379, 246] on button "button" at bounding box center [361, 248] width 82 height 16
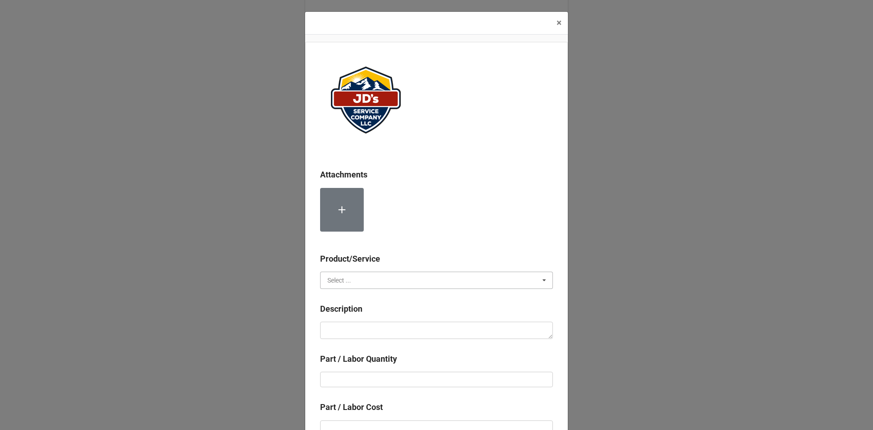
click at [373, 281] on input "text" at bounding box center [437, 280] width 232 height 16
click at [370, 315] on div "Material Cost" at bounding box center [437, 313] width 232 height 17
click at [374, 326] on textarea at bounding box center [436, 330] width 233 height 17
click at [386, 368] on b "Part / Labor Quantity" at bounding box center [436, 361] width 233 height 16
click at [386, 373] on input "text" at bounding box center [436, 379] width 233 height 15
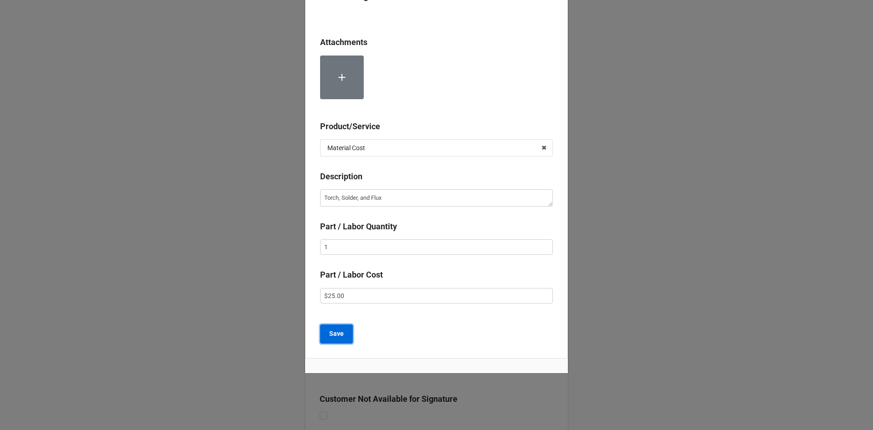
click at [338, 331] on b "Save" at bounding box center [336, 334] width 15 height 10
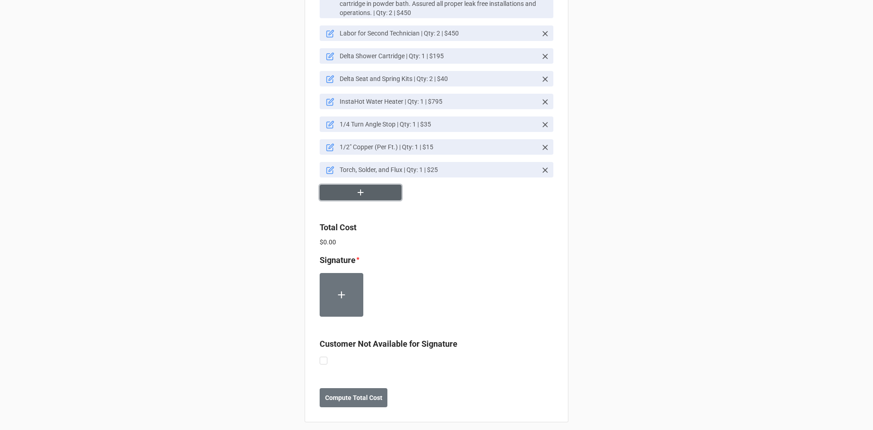
scroll to position [731, 0]
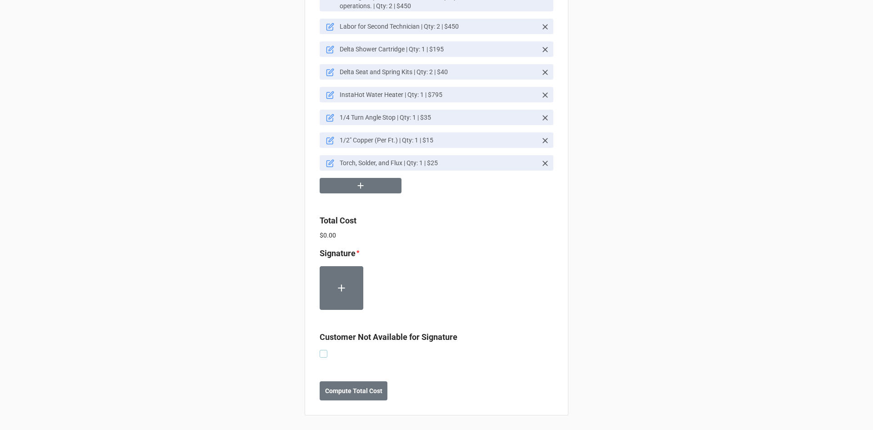
drag, startPoint x: 321, startPoint y: 355, endPoint x: 328, endPoint y: 362, distance: 10.3
click at [321, 350] on label at bounding box center [324, 350] width 8 height 0
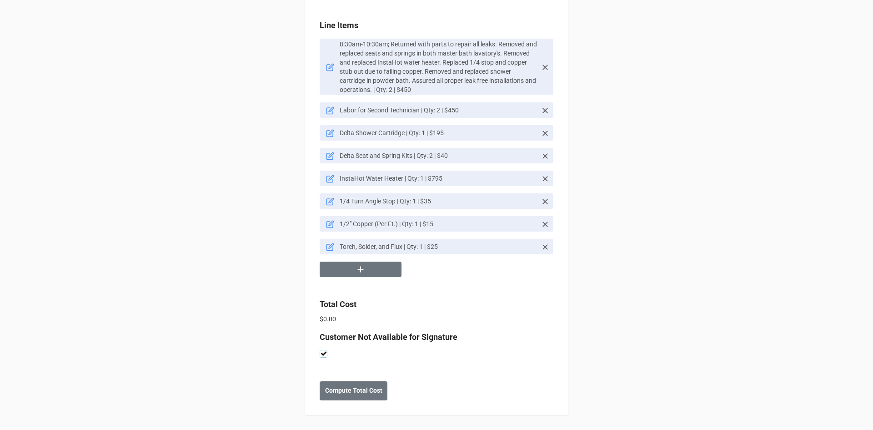
scroll to position [647, 0]
click at [354, 393] on b "Compute Total Cost" at bounding box center [353, 391] width 57 height 10
click at [372, 272] on button "button" at bounding box center [361, 270] width 82 height 16
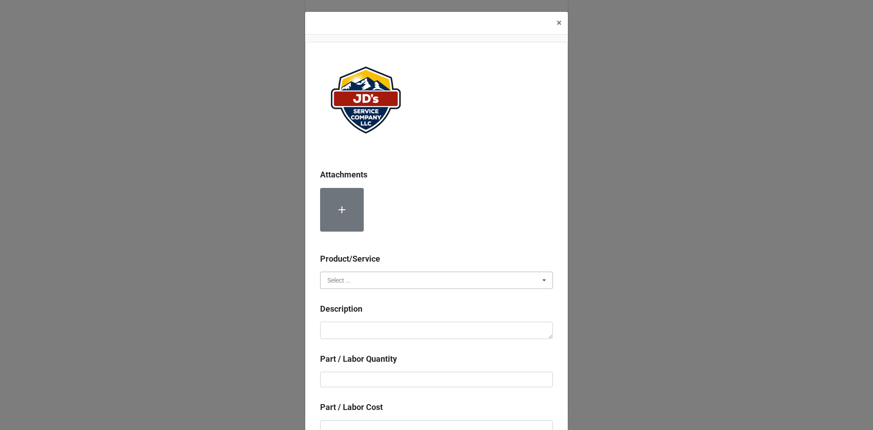
click at [373, 284] on input "text" at bounding box center [437, 280] width 232 height 16
click at [347, 316] on span "Material Cost" at bounding box center [347, 313] width 38 height 7
click at [368, 281] on input "text" at bounding box center [437, 280] width 232 height 16
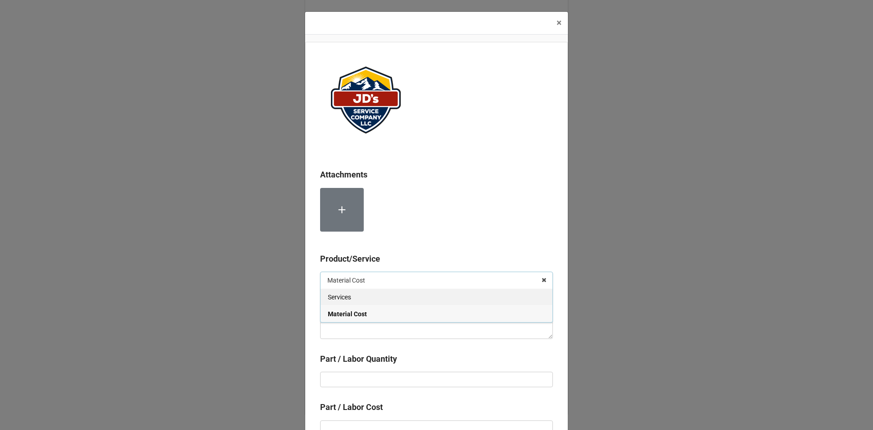
click at [369, 300] on div "Services" at bounding box center [437, 296] width 232 height 17
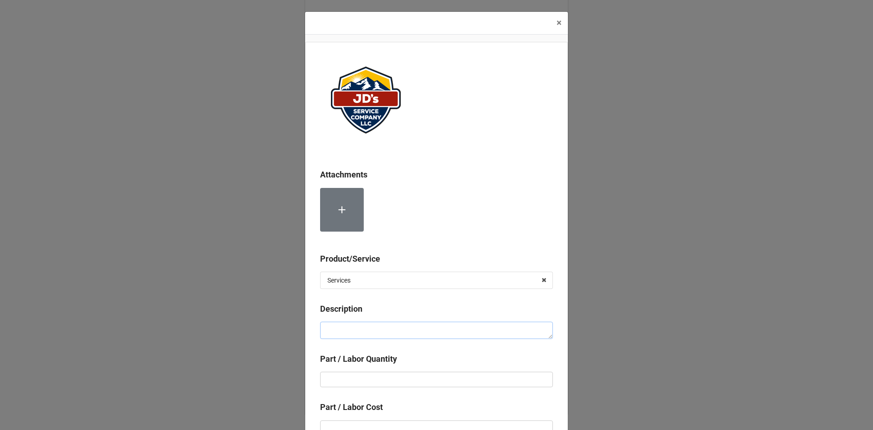
click at [372, 327] on textarea at bounding box center [436, 330] width 233 height 17
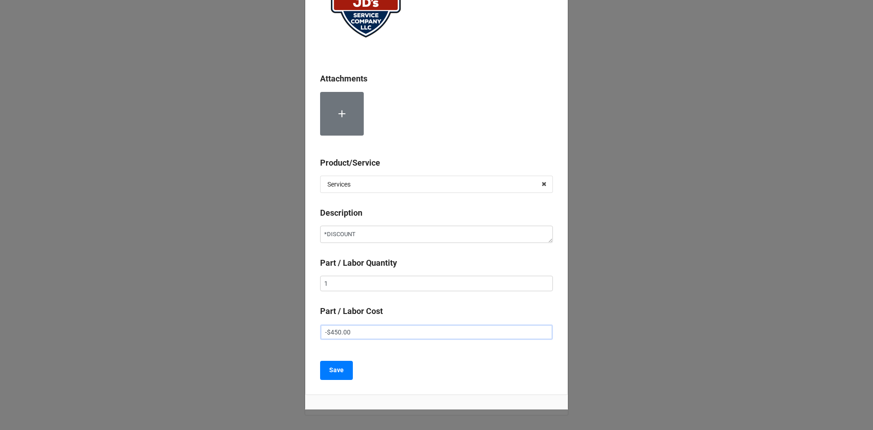
scroll to position [97, 0]
click at [346, 371] on button "Save" at bounding box center [336, 369] width 33 height 19
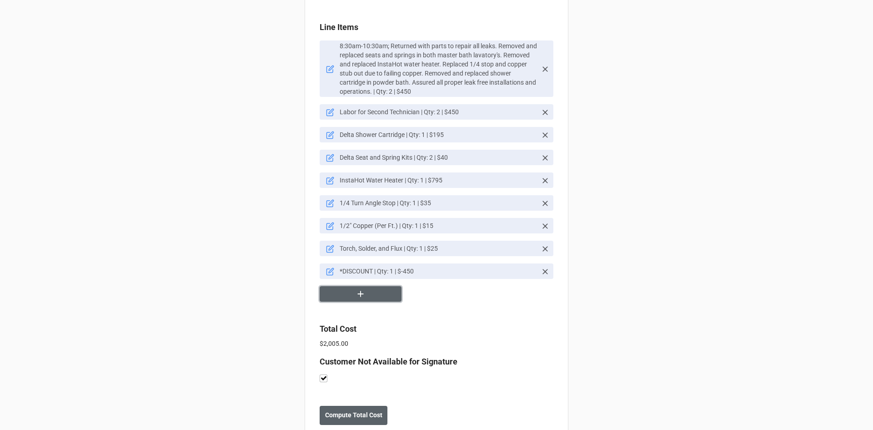
scroll to position [670, 0]
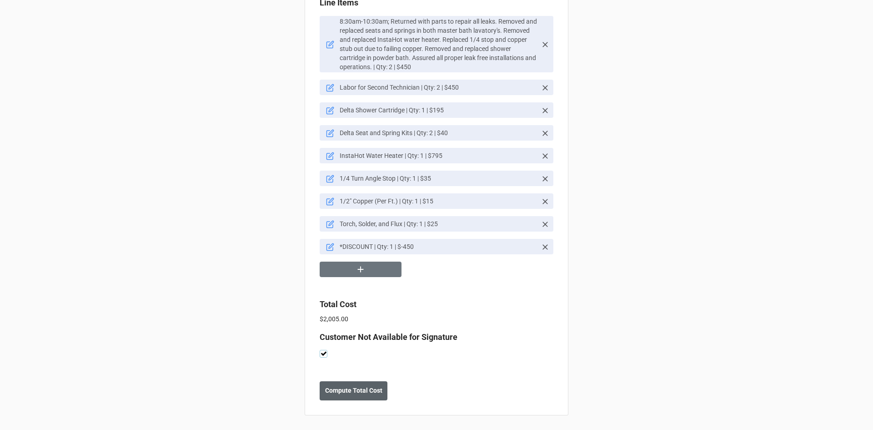
click at [321, 350] on label at bounding box center [324, 350] width 8 height 0
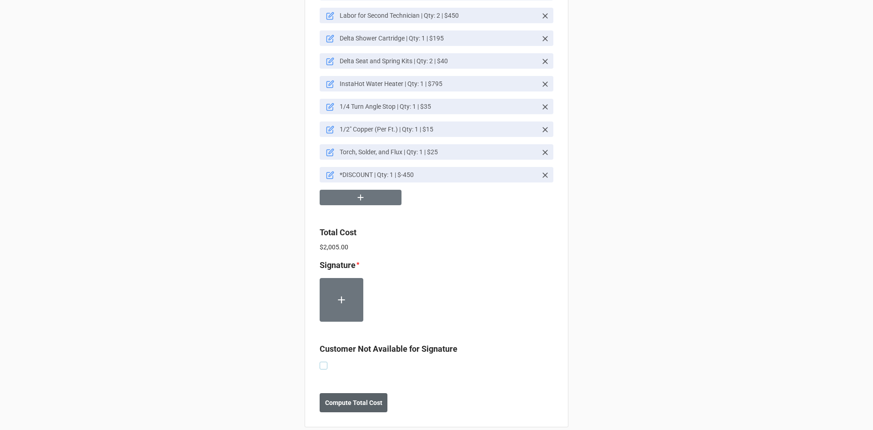
scroll to position [753, 0]
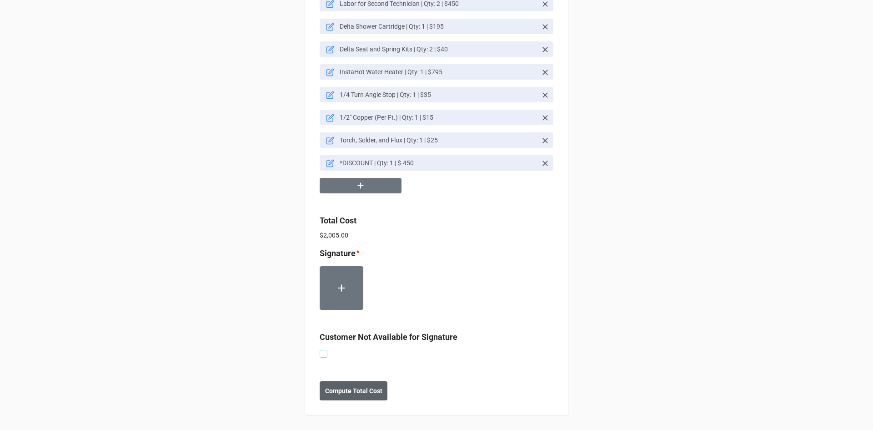
click at [320, 350] on label at bounding box center [324, 350] width 8 height 0
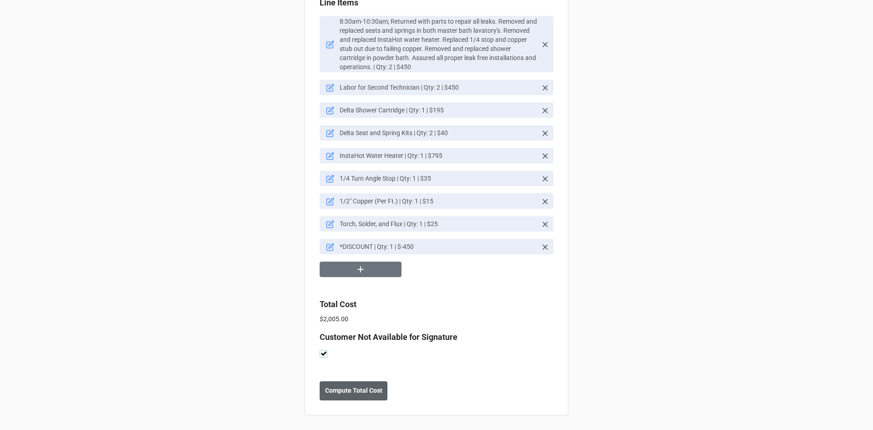
scroll to position [670, 0]
click at [357, 393] on b "Compute Total Cost" at bounding box center [353, 391] width 57 height 10
click at [340, 395] on b "Save" at bounding box center [336, 391] width 15 height 10
